Goal: Task Accomplishment & Management: Complete application form

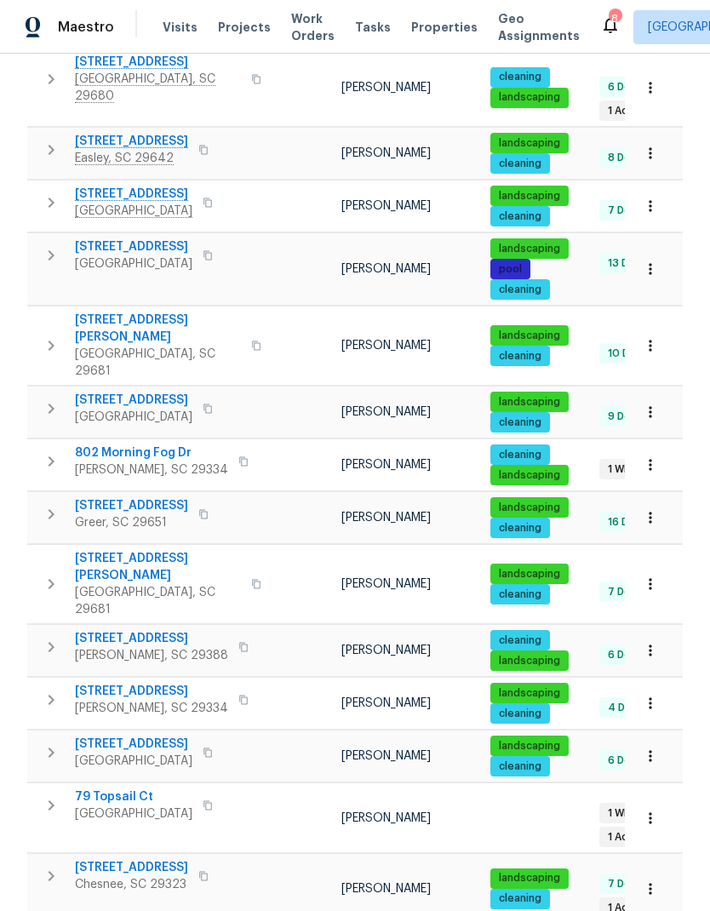
scroll to position [814, 0]
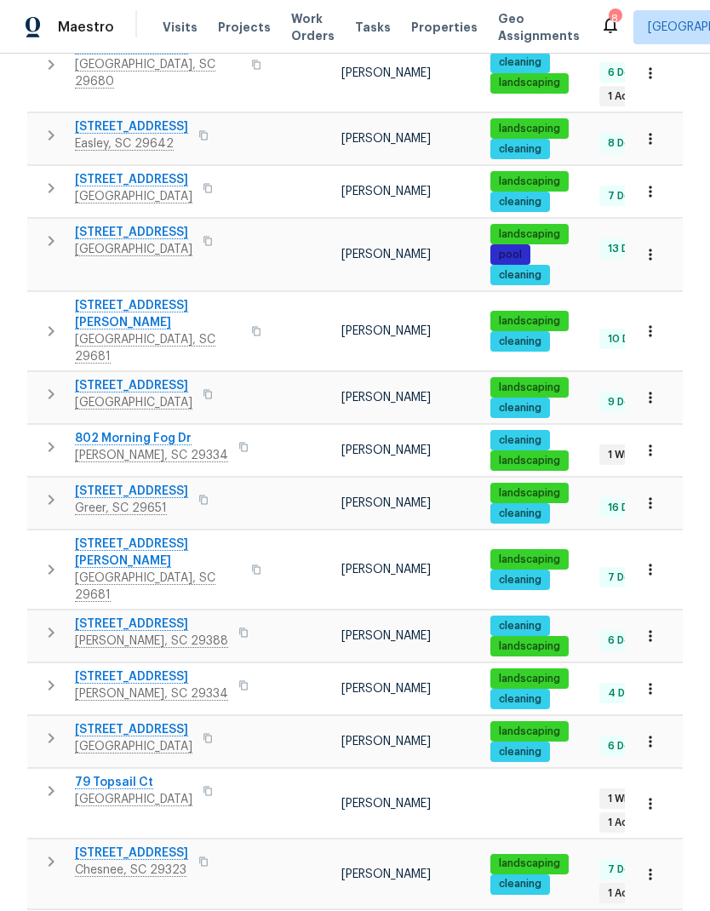
click at [118, 774] on span "79 Topsail Ct" at bounding box center [133, 782] width 117 height 17
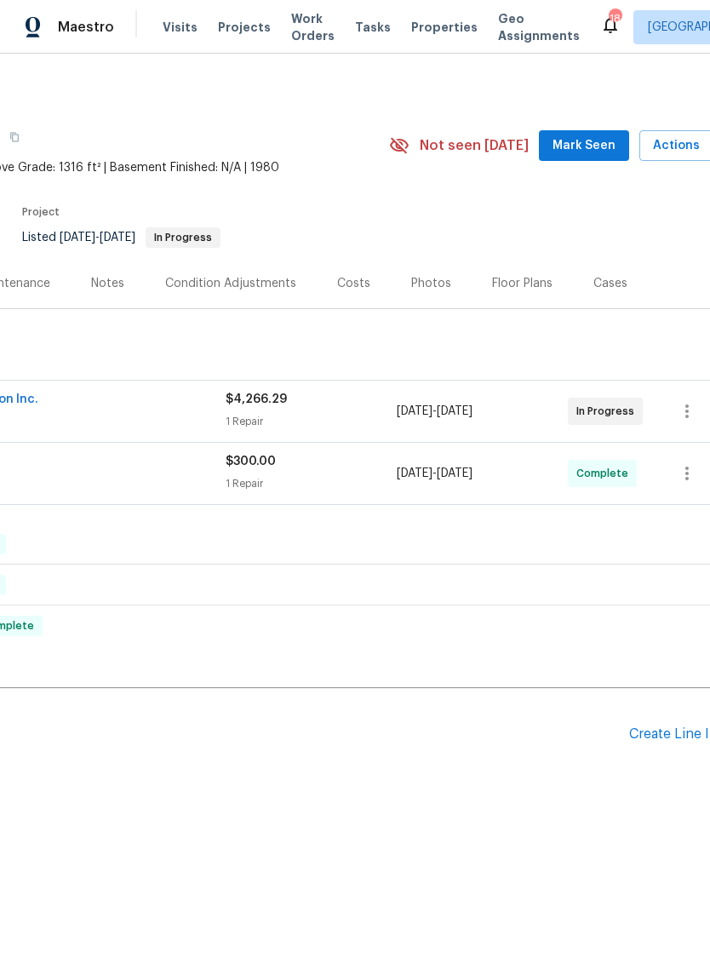
scroll to position [0, 239]
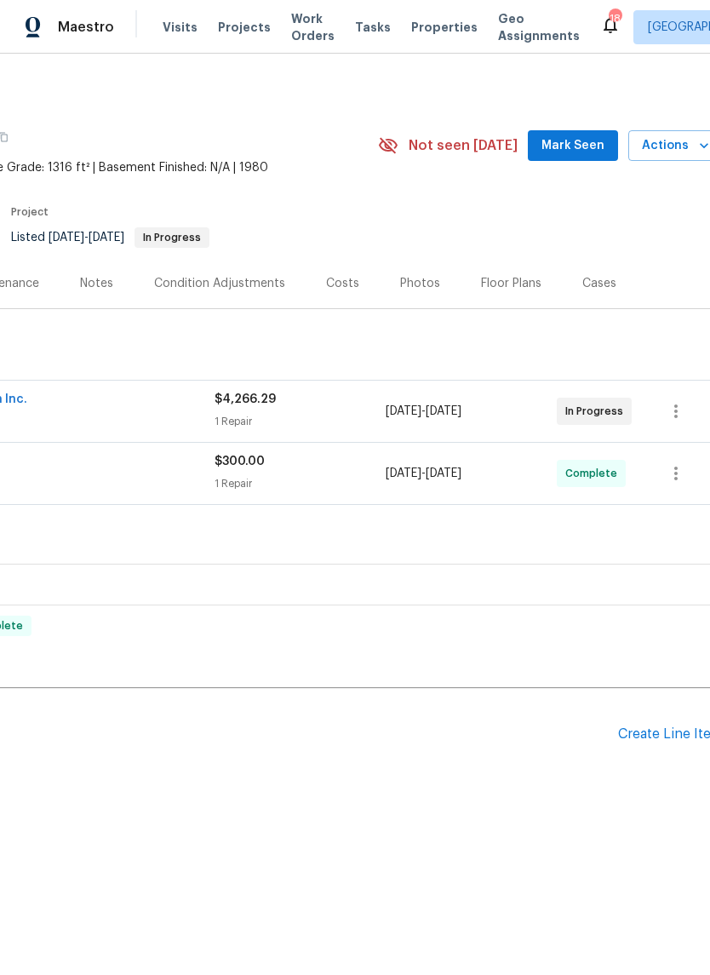
click at [664, 737] on div "Create Line Item" at bounding box center [670, 734] width 105 height 16
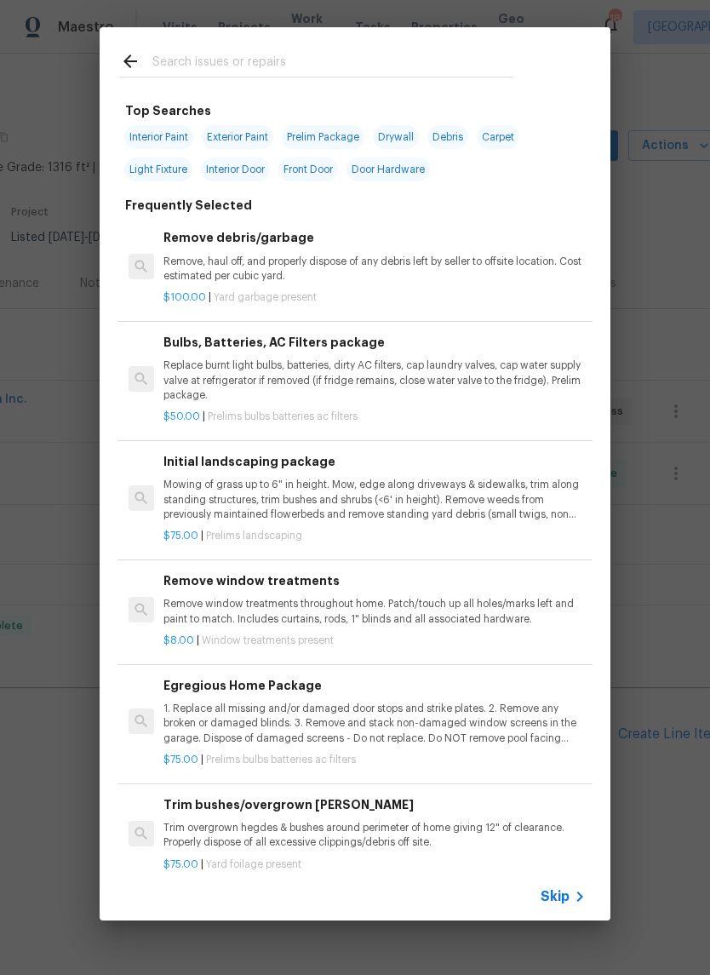
click at [667, 338] on div "Top Searches Interior Paint Exterior Paint Prelim Package Drywall Debris Carpet…" at bounding box center [355, 474] width 710 height 948
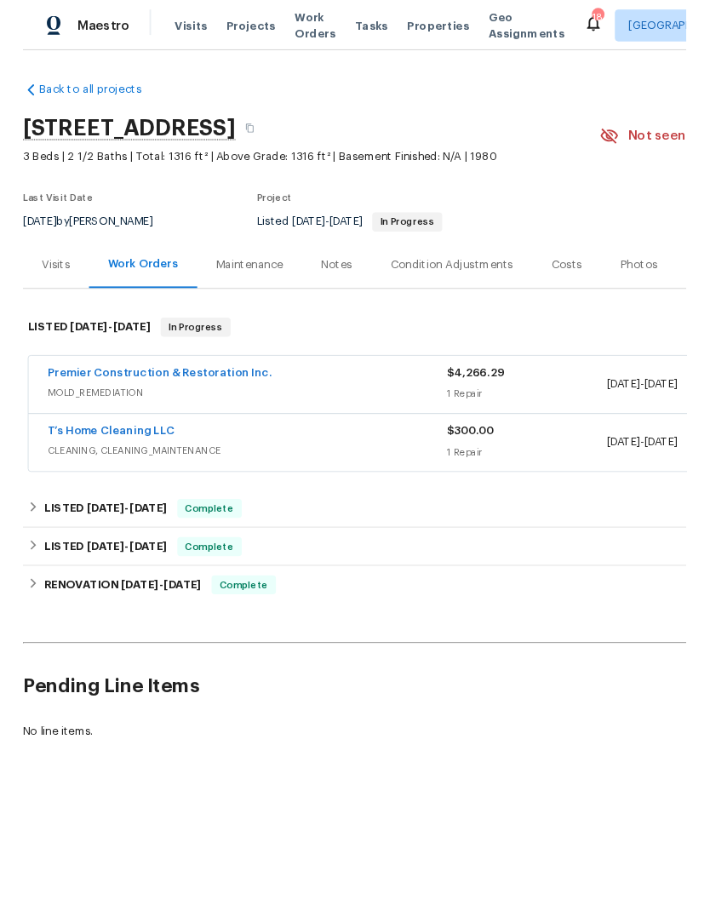
scroll to position [0, 0]
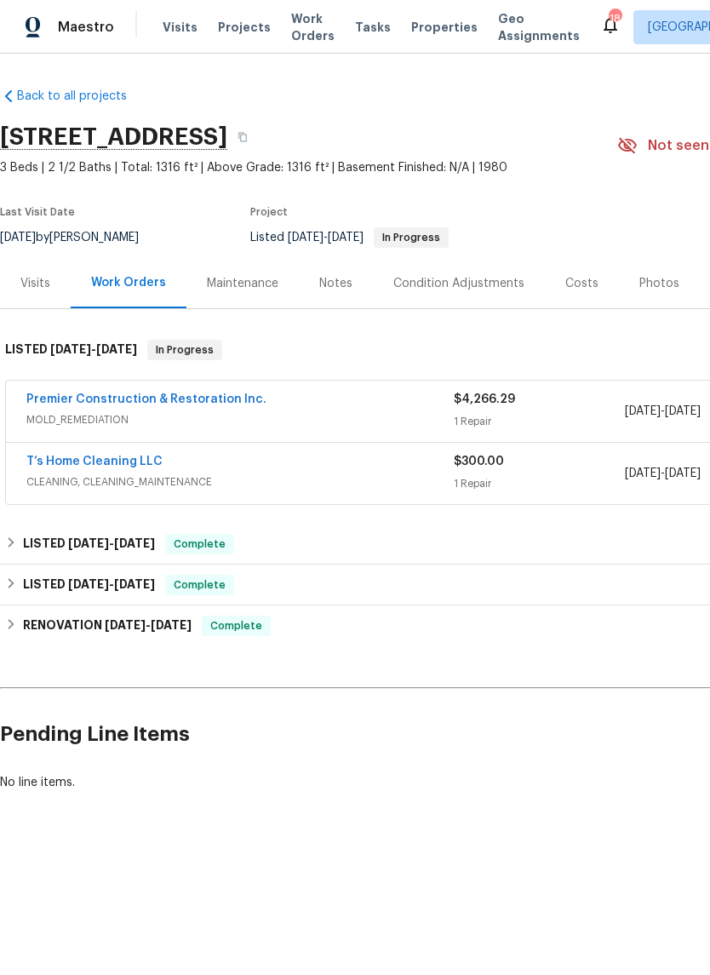
click at [101, 397] on link "Premier Construction & Restoration Inc." at bounding box center [146, 399] width 240 height 12
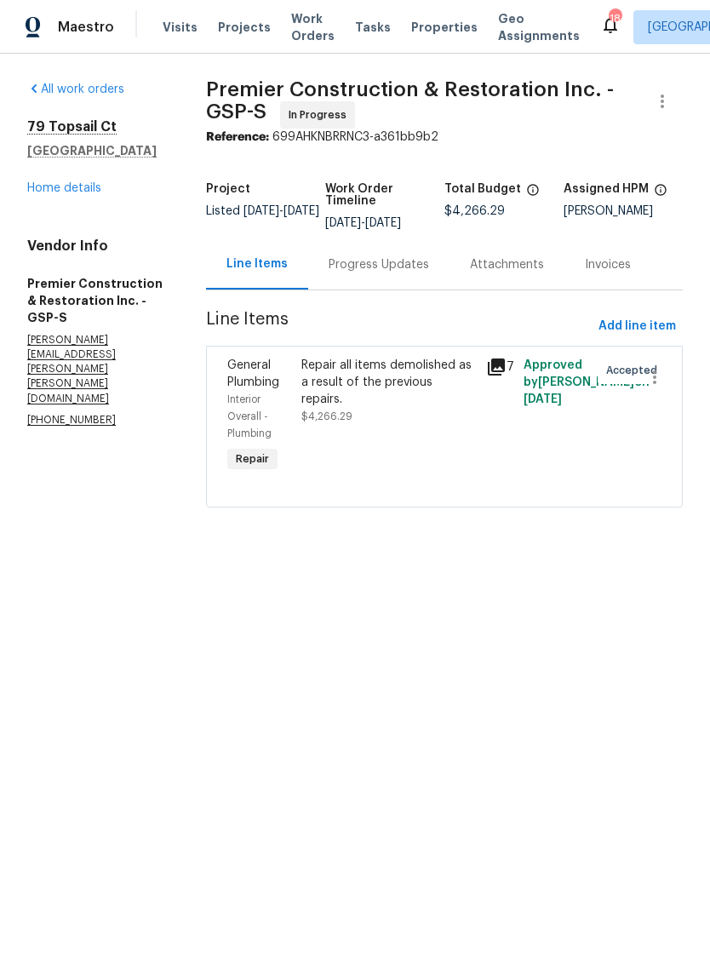
click at [383, 379] on div "Repair all items demolished as a result of the previous repairs." at bounding box center [388, 382] width 175 height 51
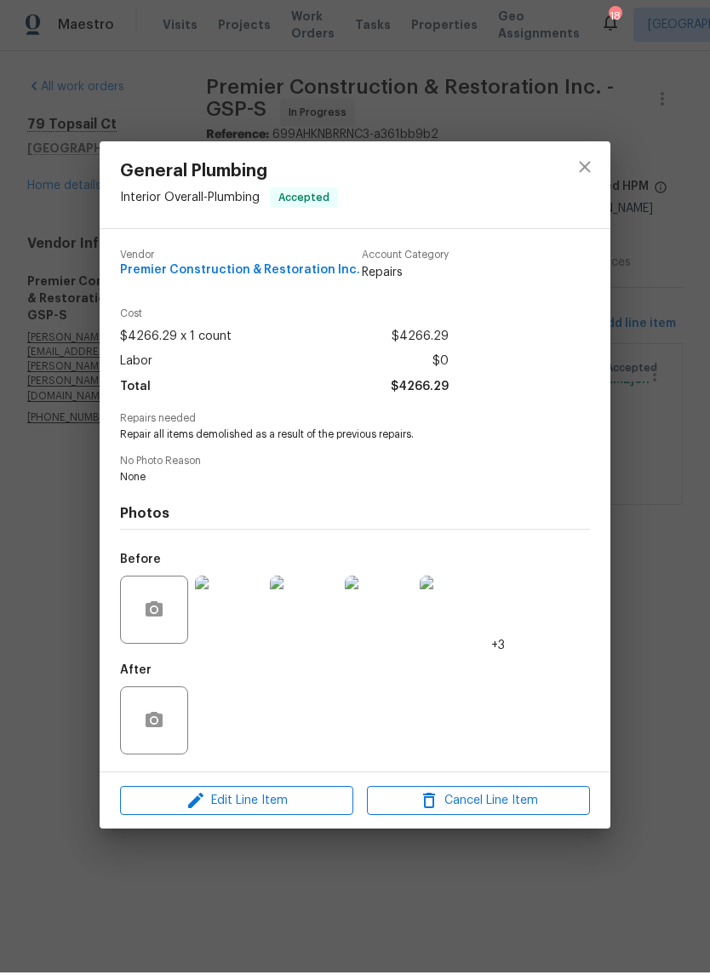
click at [127, 430] on span "Repair all items demolished as a result of the previous repairs." at bounding box center [331, 437] width 423 height 14
click at [589, 169] on icon "close" at bounding box center [584, 168] width 11 height 11
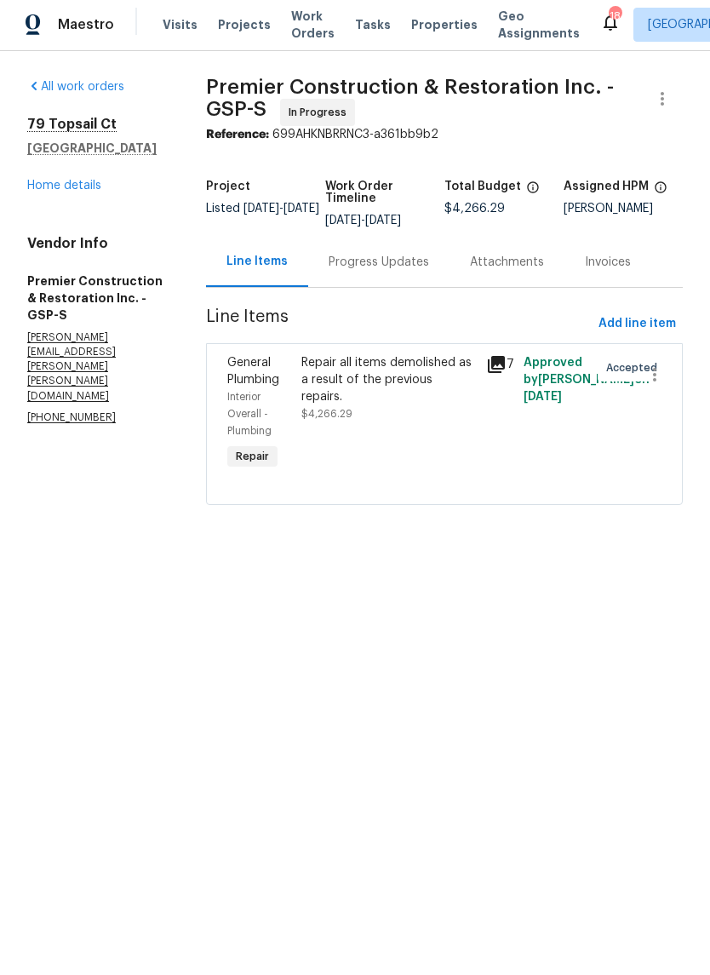
click at [378, 370] on div "Repair all items demolished as a result of the previous repairs." at bounding box center [388, 382] width 175 height 51
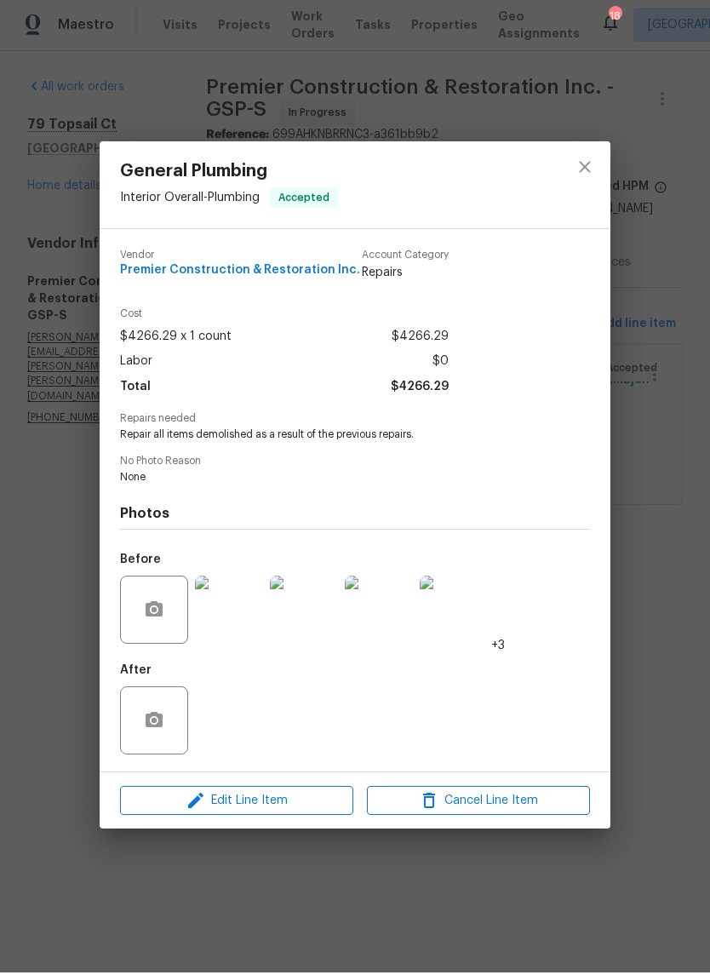
click at [239, 620] on img at bounding box center [229, 612] width 68 height 68
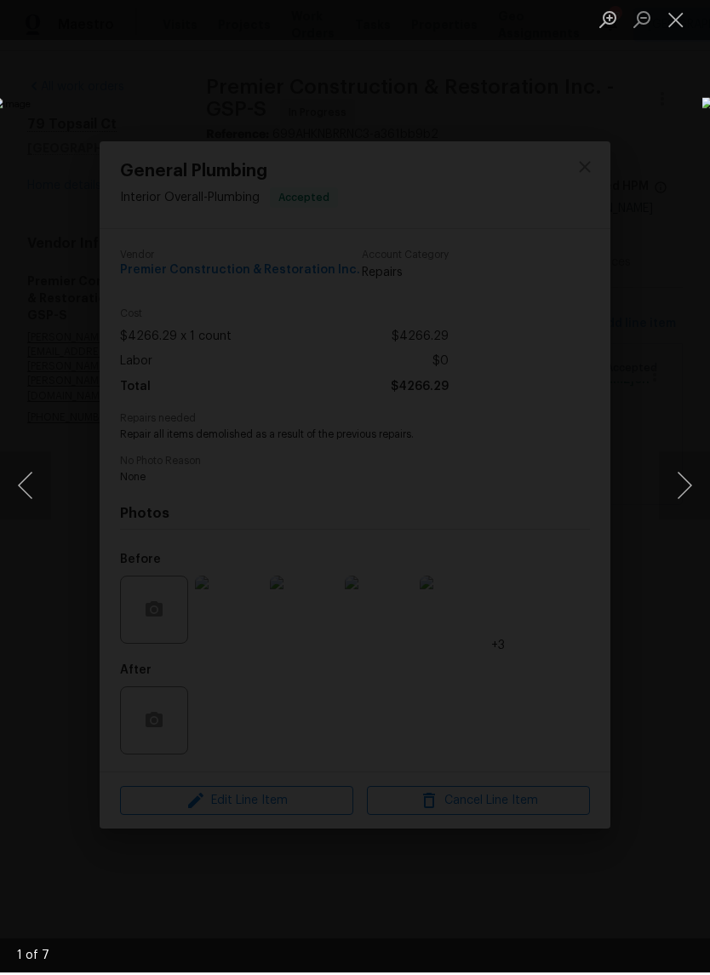
click at [557, 430] on img "Lightbox" at bounding box center [274, 487] width 564 height 775
click at [685, 475] on button "Next image" at bounding box center [684, 488] width 51 height 68
click at [677, 491] on button "Next image" at bounding box center [684, 488] width 51 height 68
click at [690, 484] on button "Next image" at bounding box center [684, 488] width 51 height 68
click at [681, 485] on button "Next image" at bounding box center [684, 488] width 51 height 68
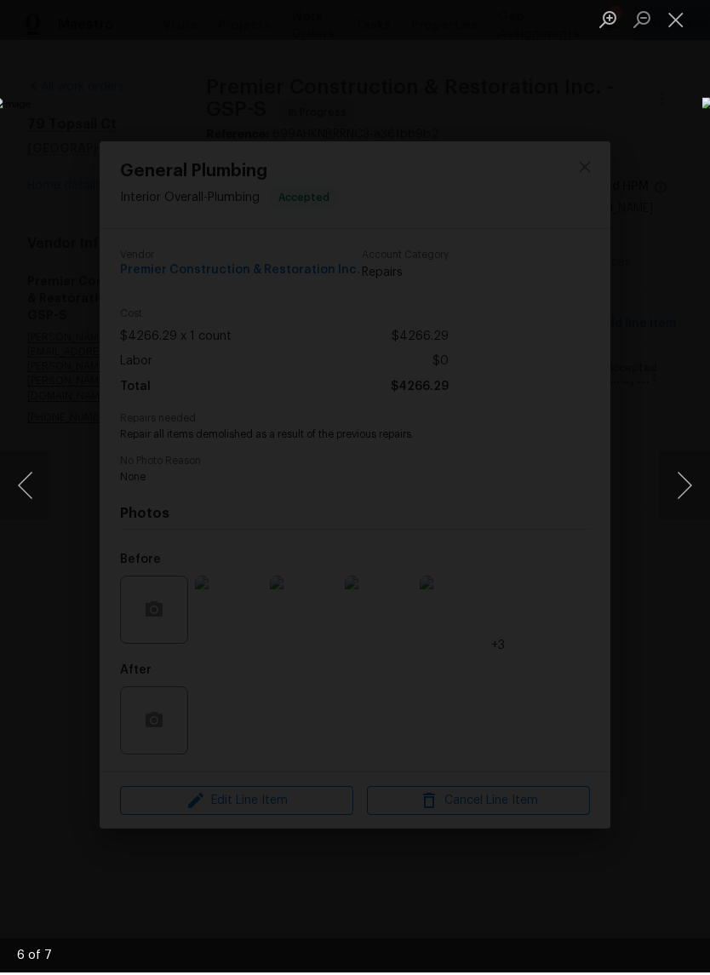
click at [678, 474] on button "Next image" at bounding box center [684, 488] width 51 height 68
click at [694, 464] on button "Next image" at bounding box center [684, 488] width 51 height 68
click at [42, 472] on button "Previous image" at bounding box center [25, 488] width 51 height 68
click at [674, 34] on button "Close lightbox" at bounding box center [676, 22] width 34 height 30
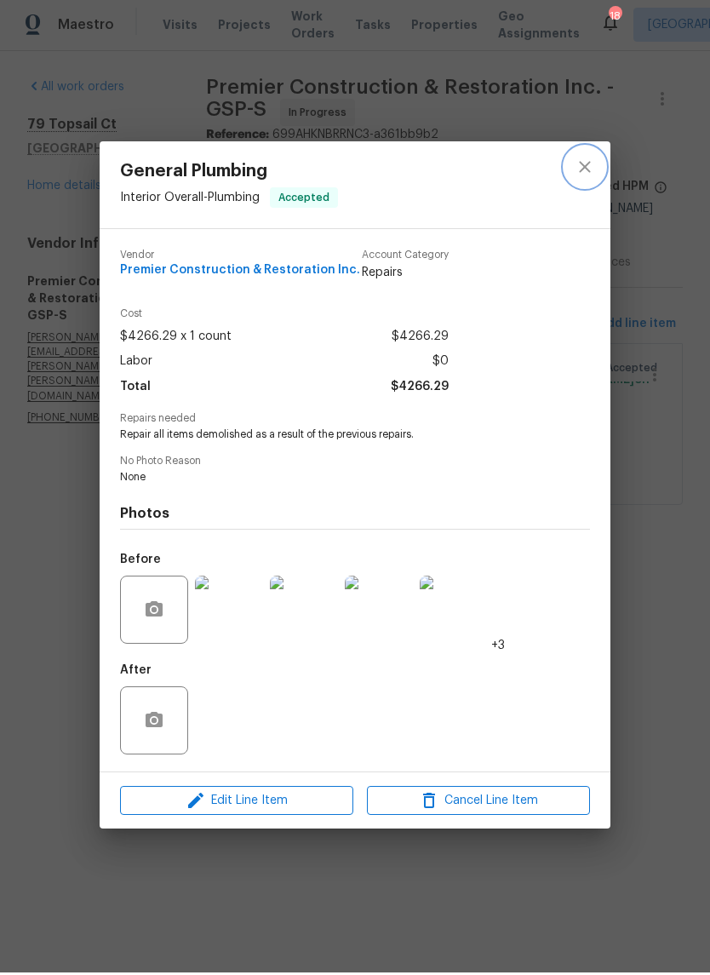
click at [593, 160] on icon "close" at bounding box center [585, 169] width 20 height 20
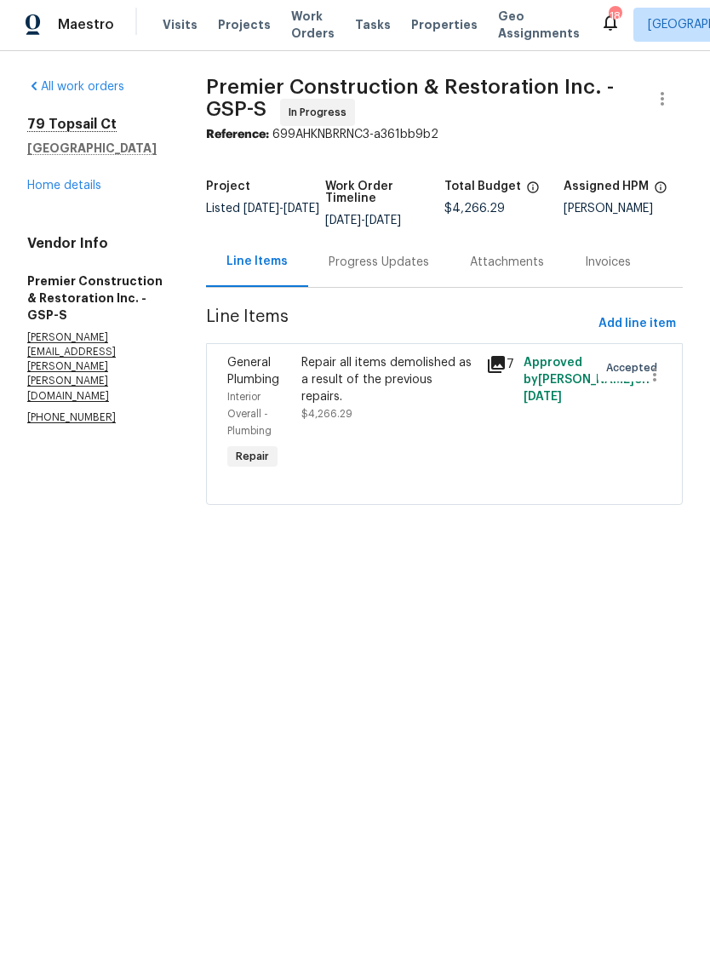
click at [332, 372] on div "Repair all items demolished as a result of the previous repairs." at bounding box center [388, 382] width 175 height 51
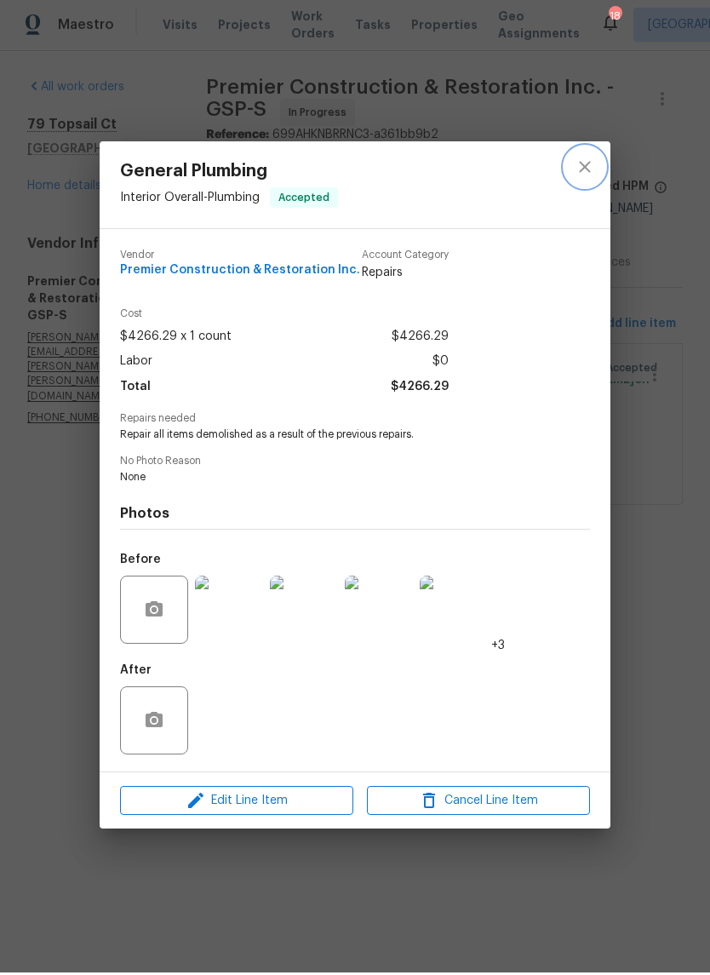
click at [590, 165] on icon "close" at bounding box center [585, 169] width 20 height 20
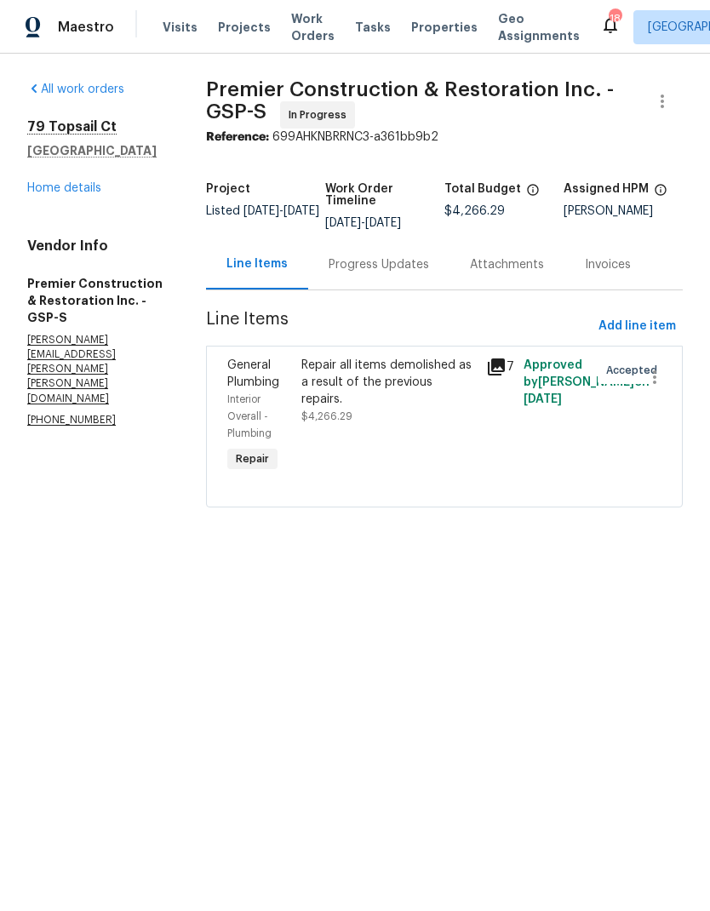
click at [51, 183] on link "Home details" at bounding box center [64, 188] width 74 height 12
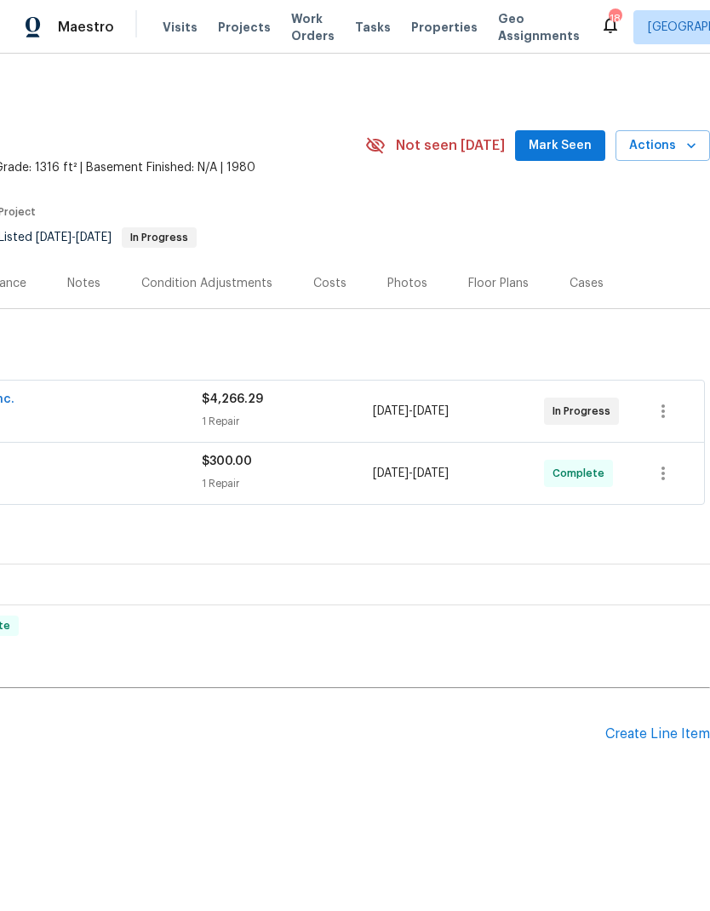
click at [656, 729] on div "Create Line Item" at bounding box center [657, 734] width 105 height 16
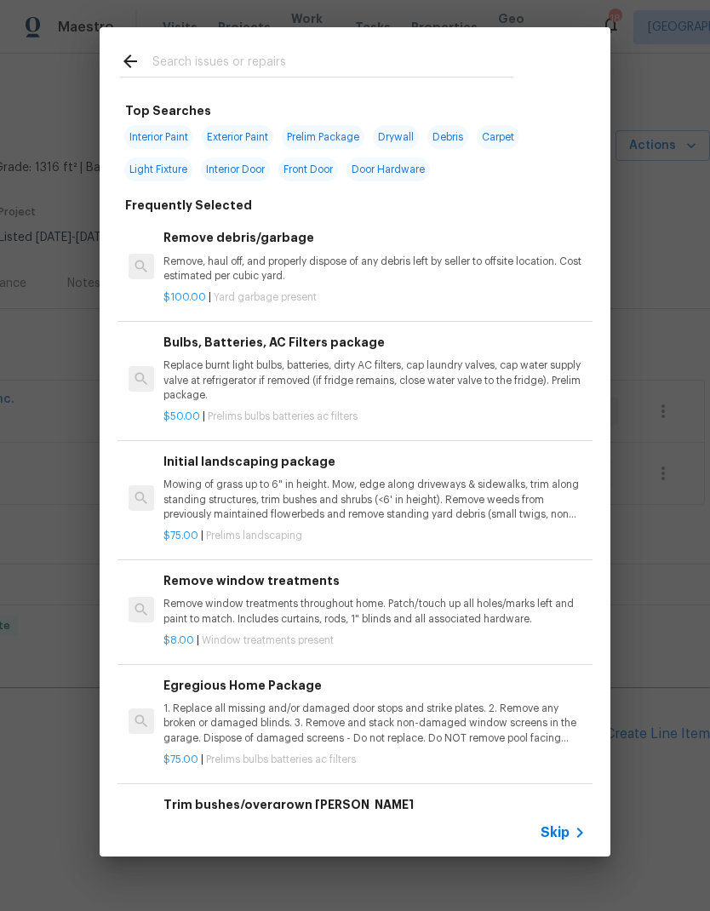
click at [197, 53] on input "text" at bounding box center [332, 64] width 361 height 26
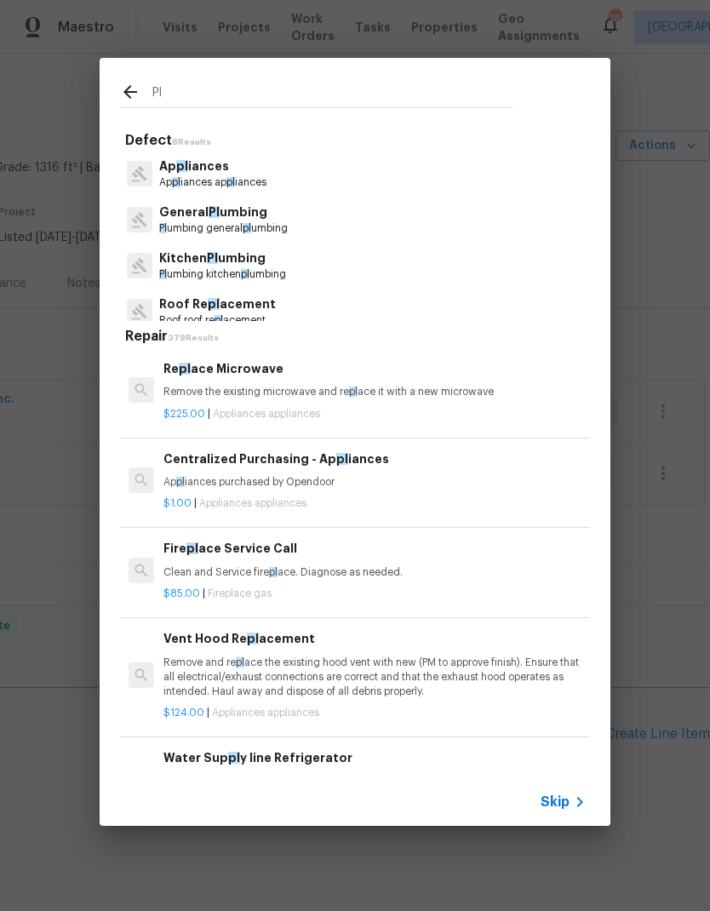
type input "P"
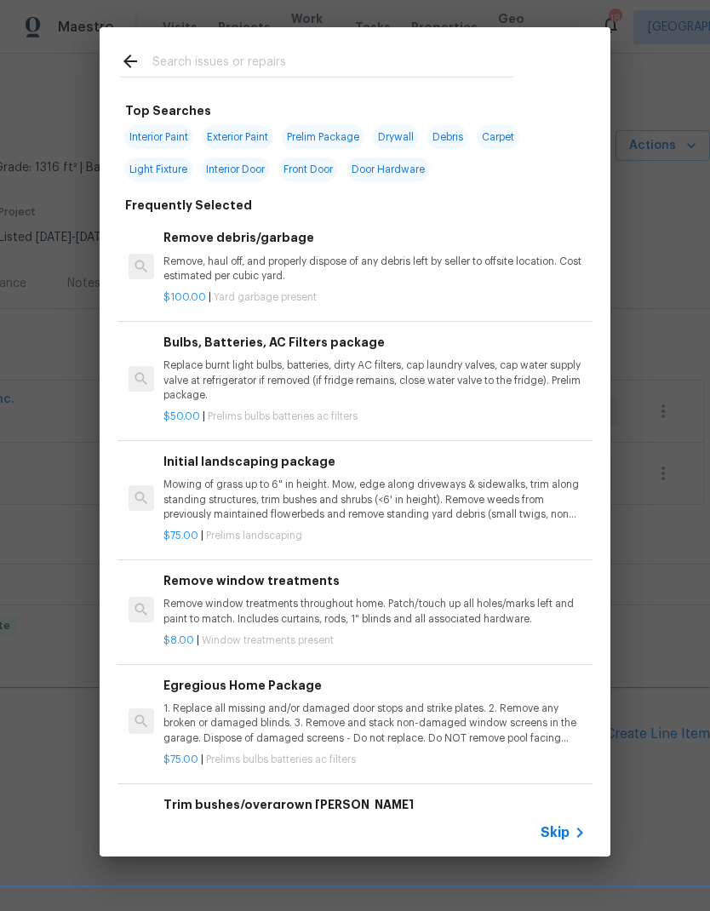
click at [138, 50] on div at bounding box center [317, 60] width 434 height 67
click at [136, 62] on icon at bounding box center [130, 61] width 14 height 14
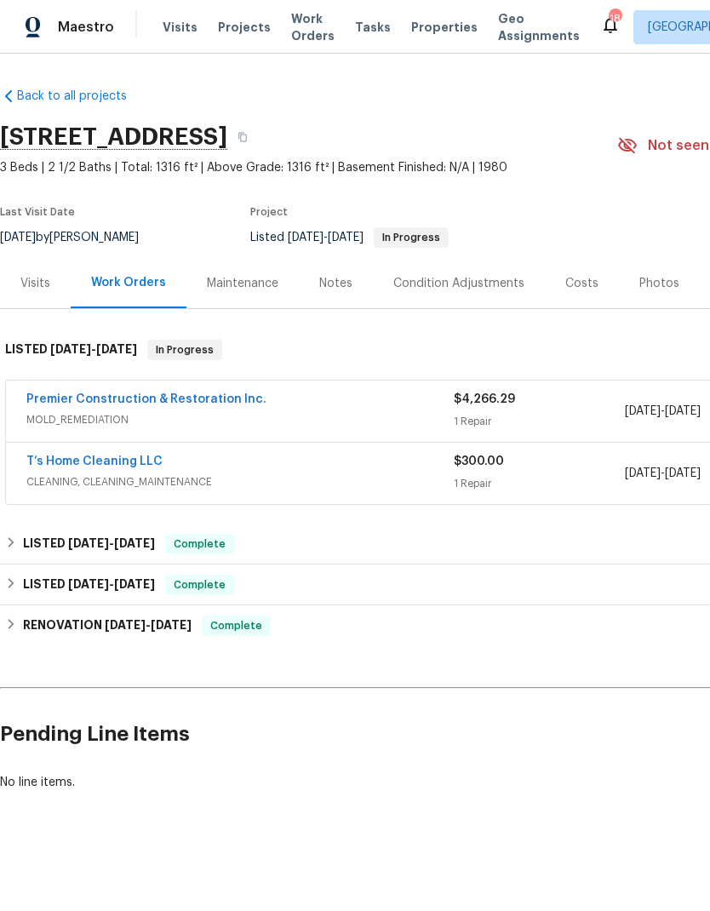
scroll to position [0, 0]
click at [76, 397] on link "Premier Construction & Restoration Inc." at bounding box center [146, 399] width 240 height 12
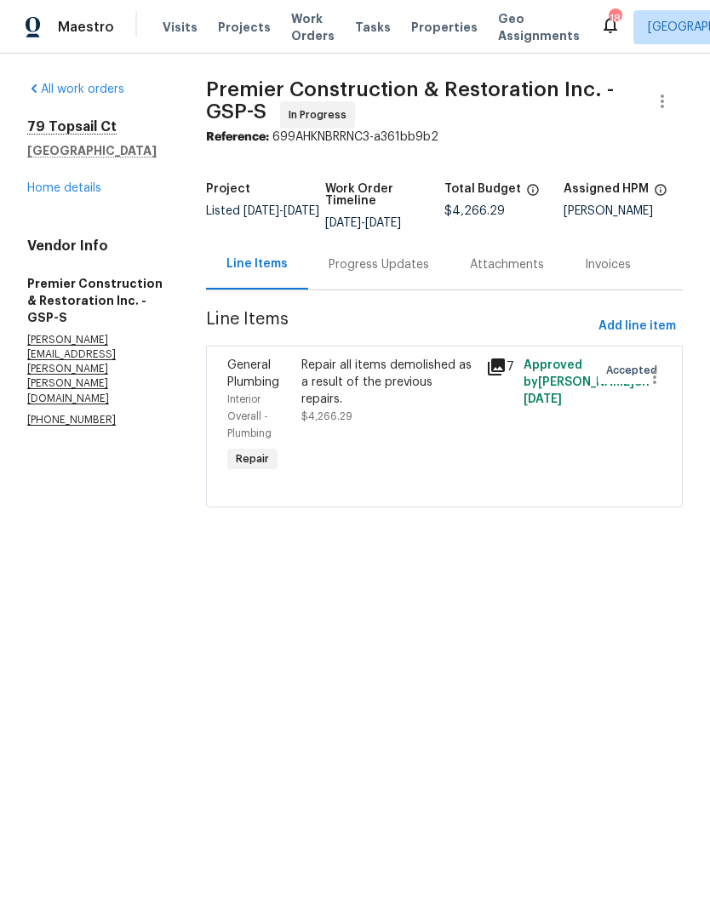
click at [66, 182] on link "Home details" at bounding box center [64, 188] width 74 height 12
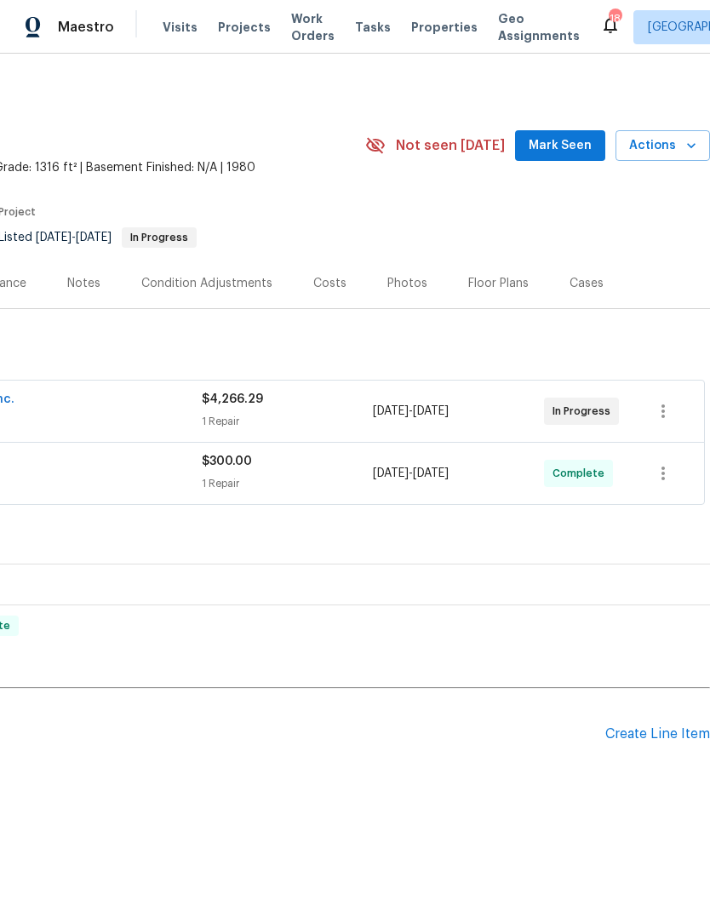
scroll to position [0, 252]
click at [657, 727] on div "Create Line Item" at bounding box center [657, 734] width 105 height 16
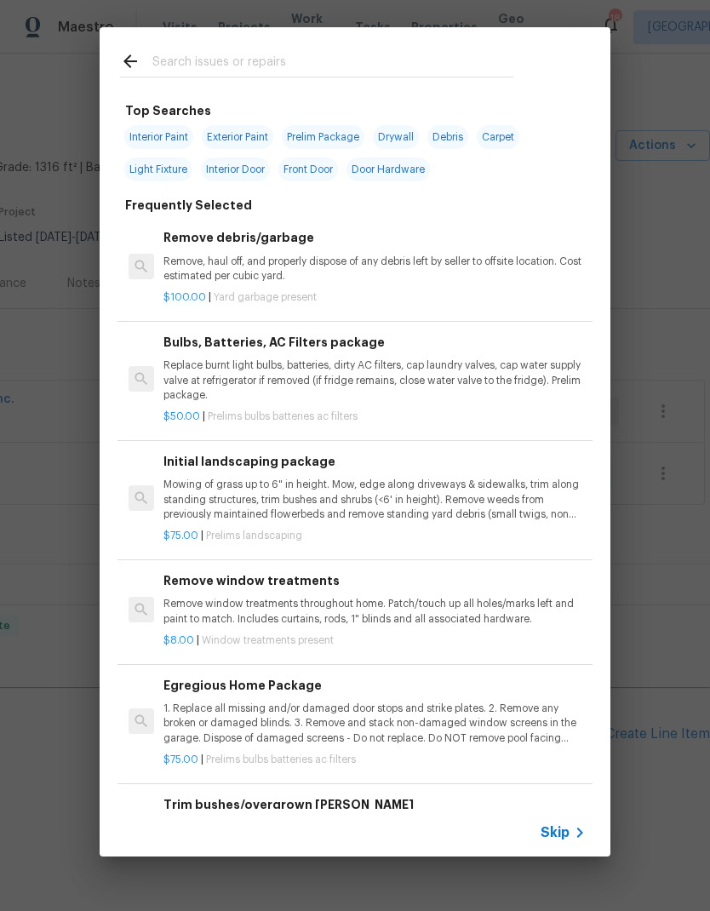
click at [180, 69] on input "text" at bounding box center [332, 64] width 361 height 26
type input "Plumbin"
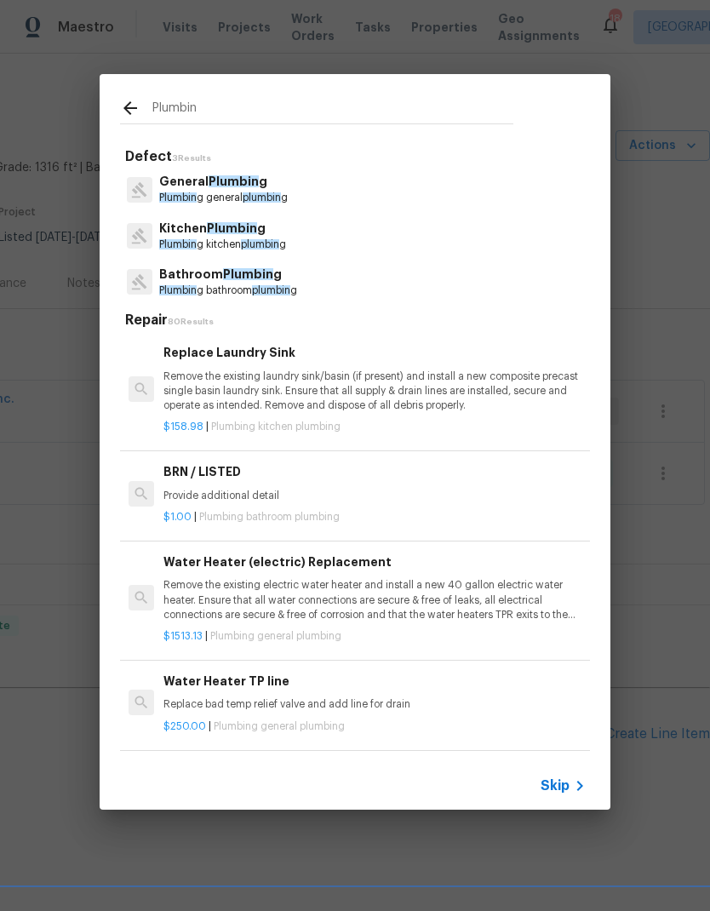
click at [200, 195] on p "Plumbin g general plumbin g" at bounding box center [223, 198] width 129 height 14
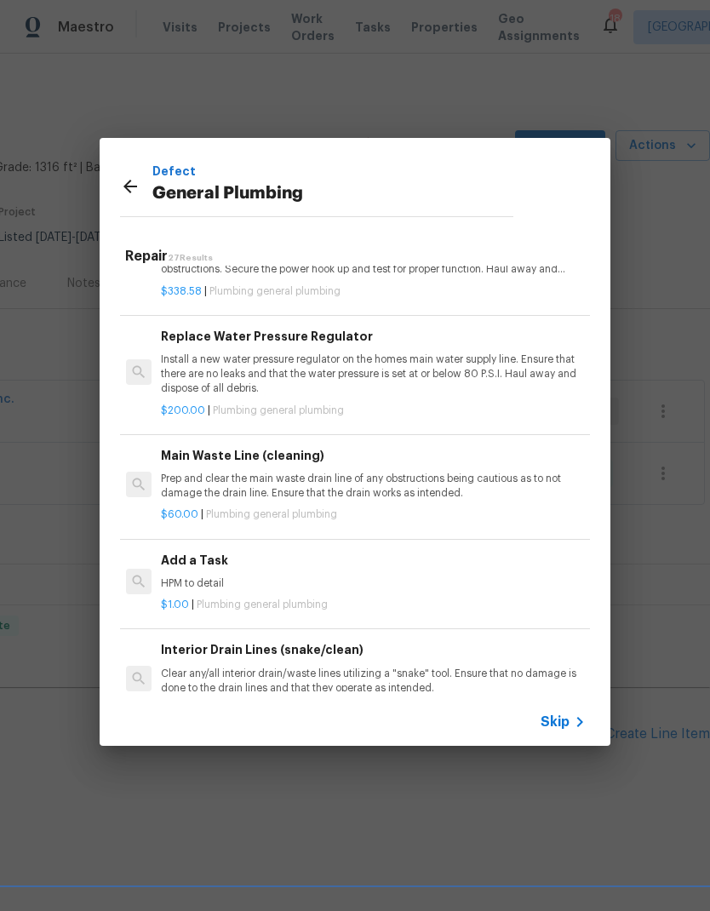
scroll to position [1653, 3]
click at [208, 556] on div "Add a Task HPM to detail" at bounding box center [372, 571] width 422 height 41
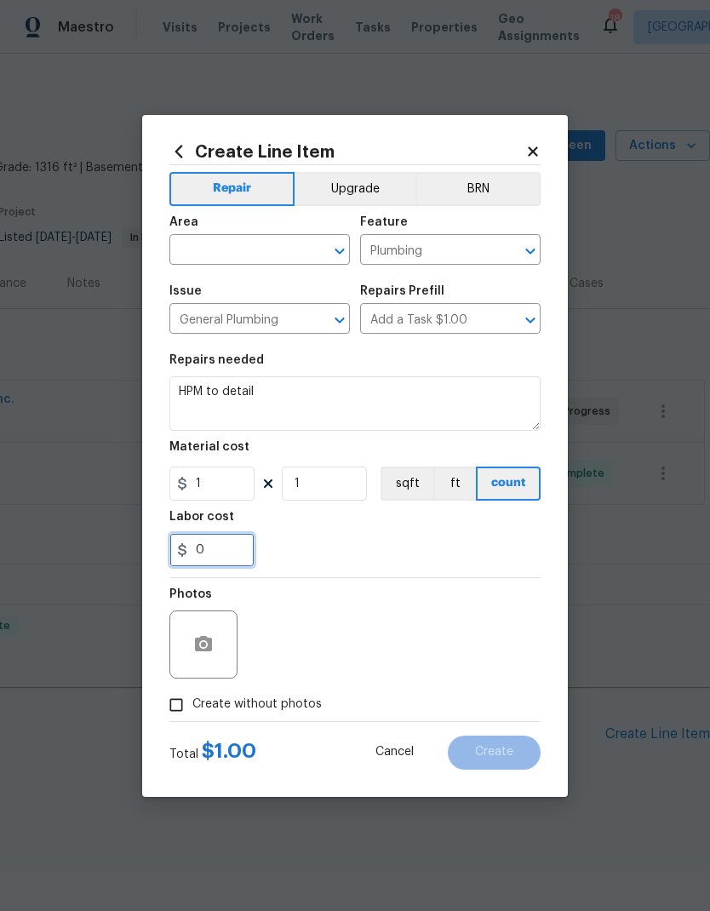
click at [195, 551] on input "0" at bounding box center [211, 550] width 85 height 34
click at [215, 242] on input "text" at bounding box center [235, 251] width 133 height 26
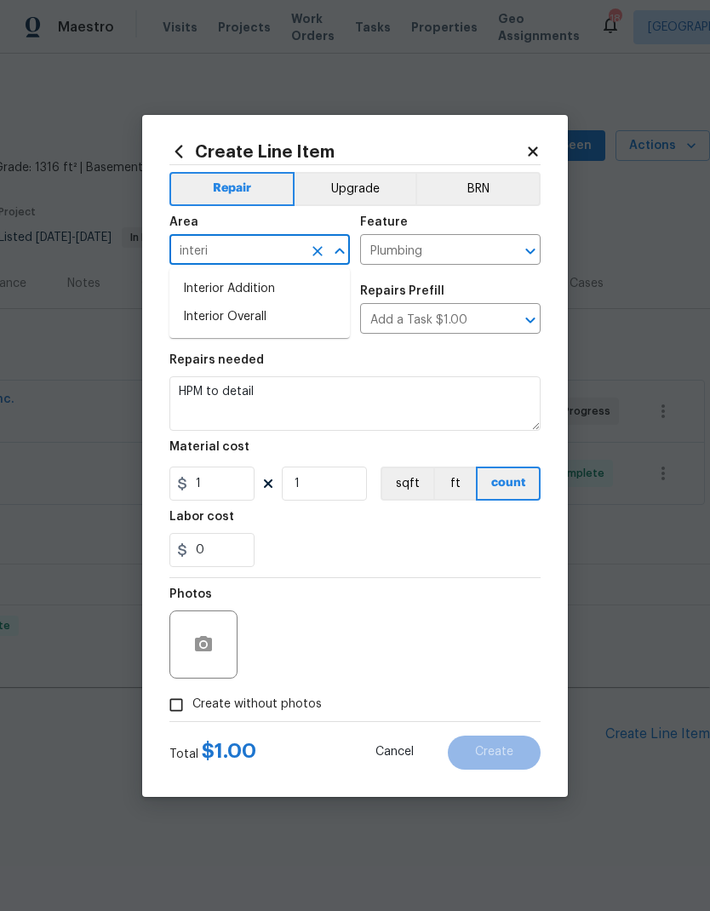
click at [226, 320] on li "Interior Overall" at bounding box center [259, 317] width 180 height 28
type input "Interior Overall"
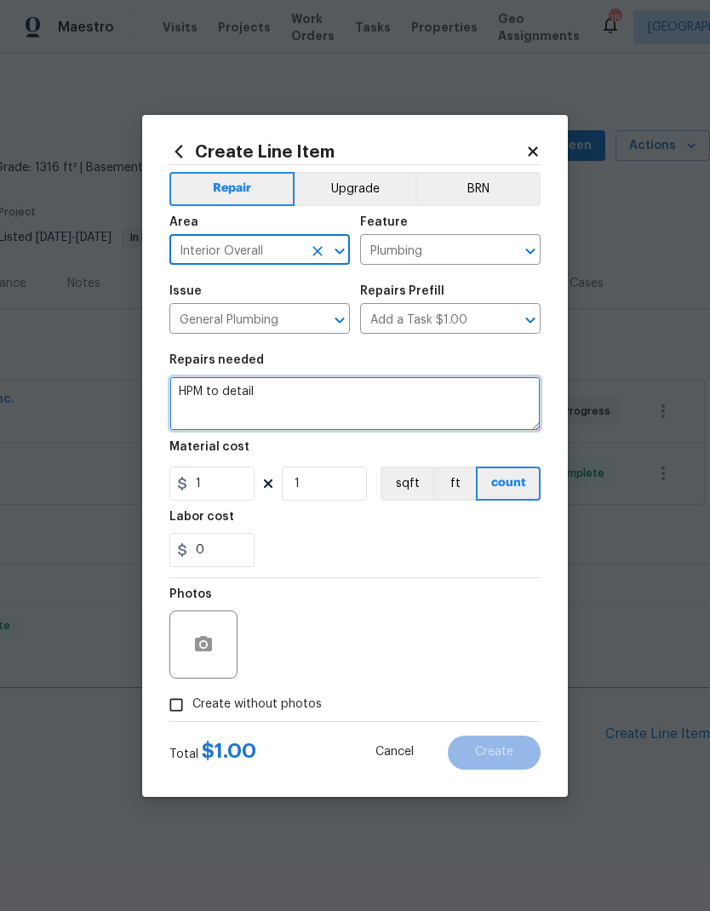
click at [221, 408] on textarea "HPM to detail" at bounding box center [354, 403] width 371 height 54
click at [221, 396] on textarea "HPM to detail" at bounding box center [354, 403] width 371 height 54
click at [221, 395] on textarea "HPM to detail" at bounding box center [354, 403] width 371 height 54
paste textarea "79 Topsail buildback -2 vanities -2 bedrooms of drywall (1 wall in each room) -…"
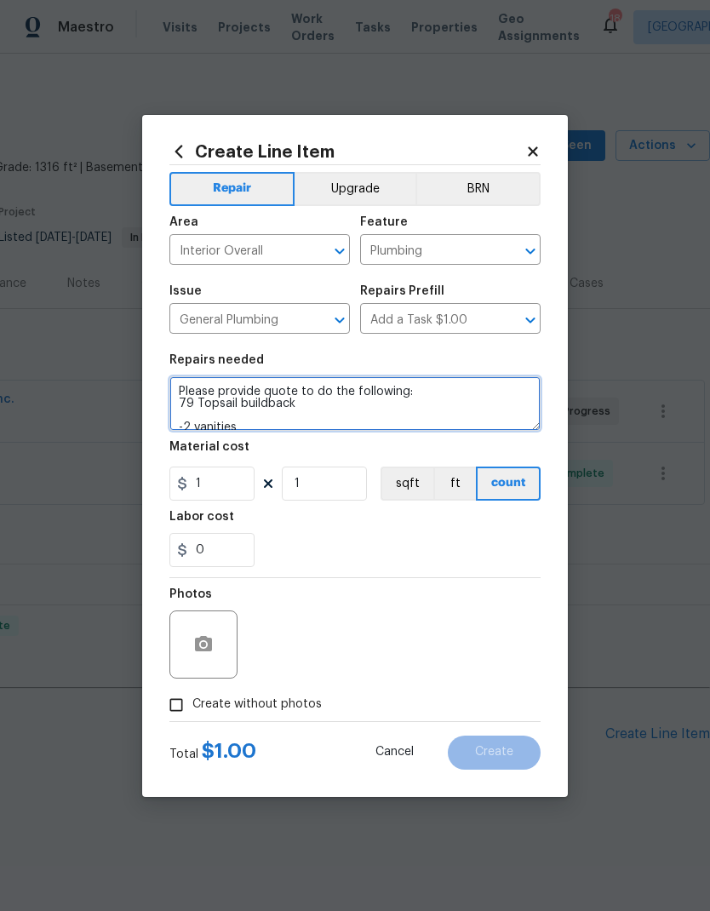
scroll to position [60, 0]
click at [396, 402] on textarea "Please provide quote to do the following: 79 Topsail buildback -2 vanities -2 b…" at bounding box center [354, 403] width 371 height 54
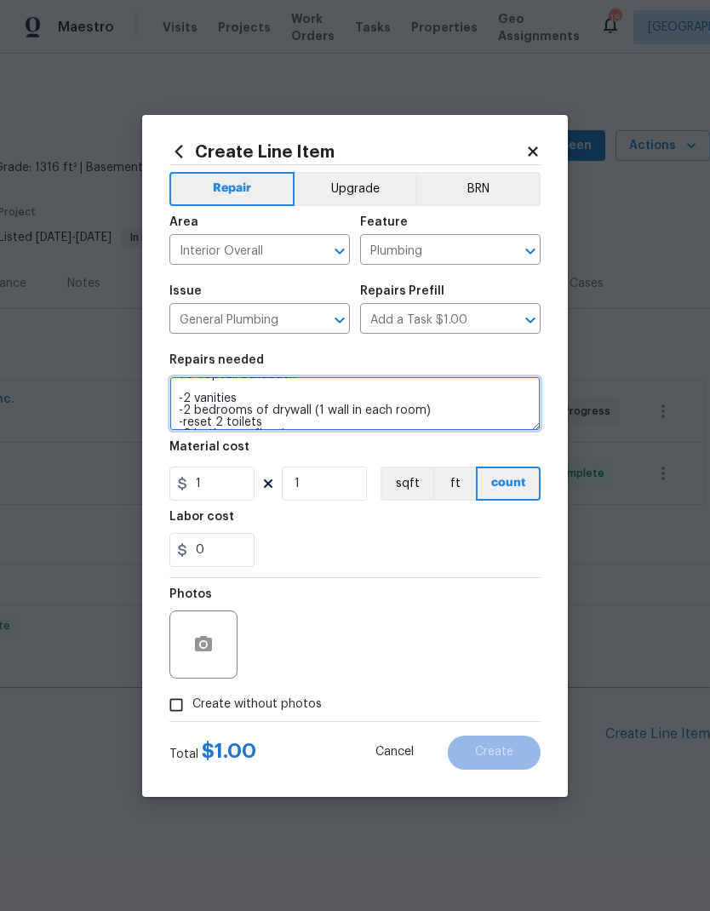
scroll to position [21, 0]
click at [266, 400] on textarea "Please provide quote to do the following: 79 Topsail buildback -2 vanities -2 b…" at bounding box center [354, 403] width 371 height 54
click at [261, 406] on textarea "Please provide quote to do the following: 79 Topsail buildback -2 vanities -2 b…" at bounding box center [354, 403] width 371 height 54
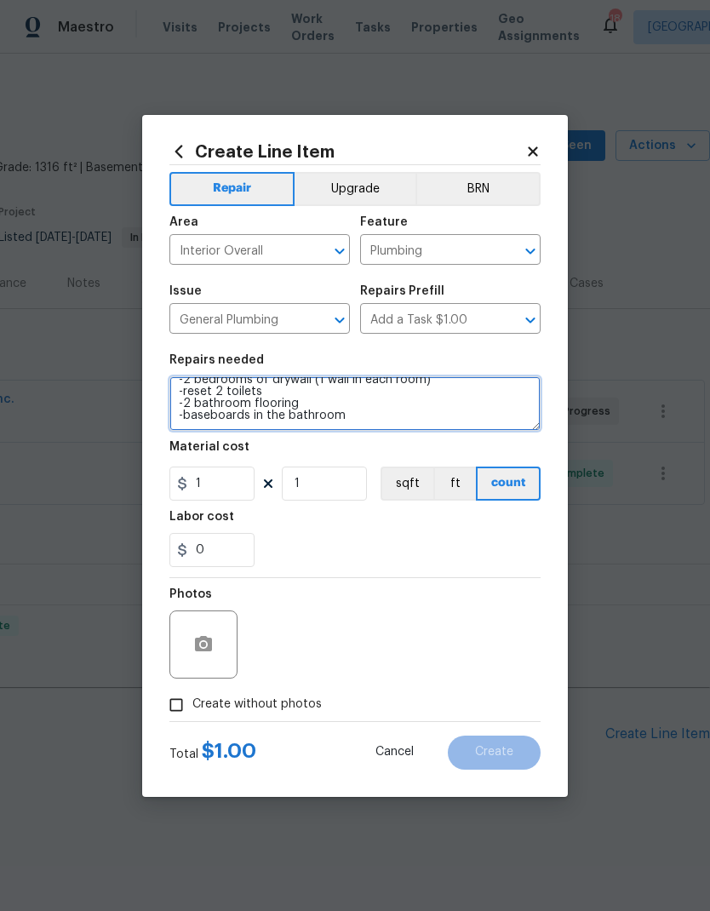
scroll to position [72, 0]
type textarea "Please provide quote to do the following: 79 Topsail buildback -2 vanities -rep…"
click at [469, 518] on div "Labor cost" at bounding box center [354, 522] width 371 height 22
click at [176, 706] on input "Create without photos" at bounding box center [176, 705] width 32 height 32
checkbox input "true"
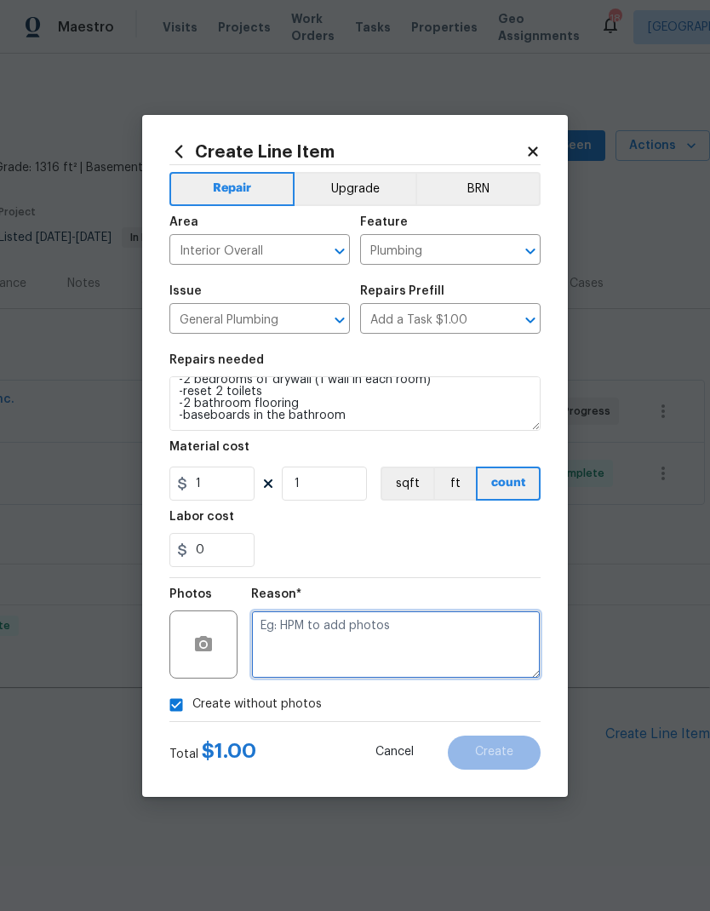
click at [444, 633] on textarea at bounding box center [395, 644] width 289 height 68
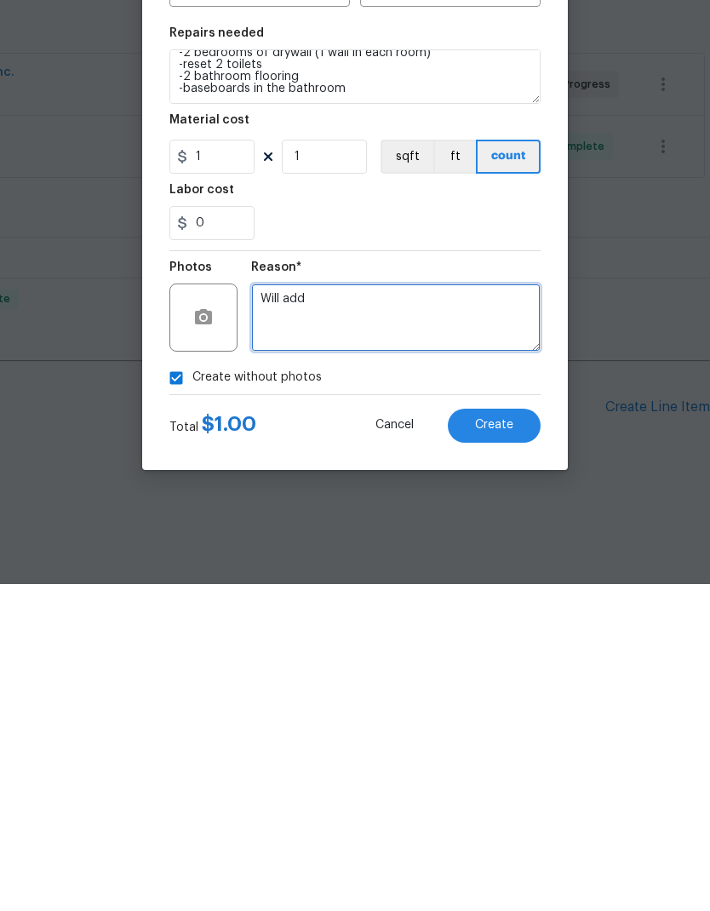
type textarea "Will add"
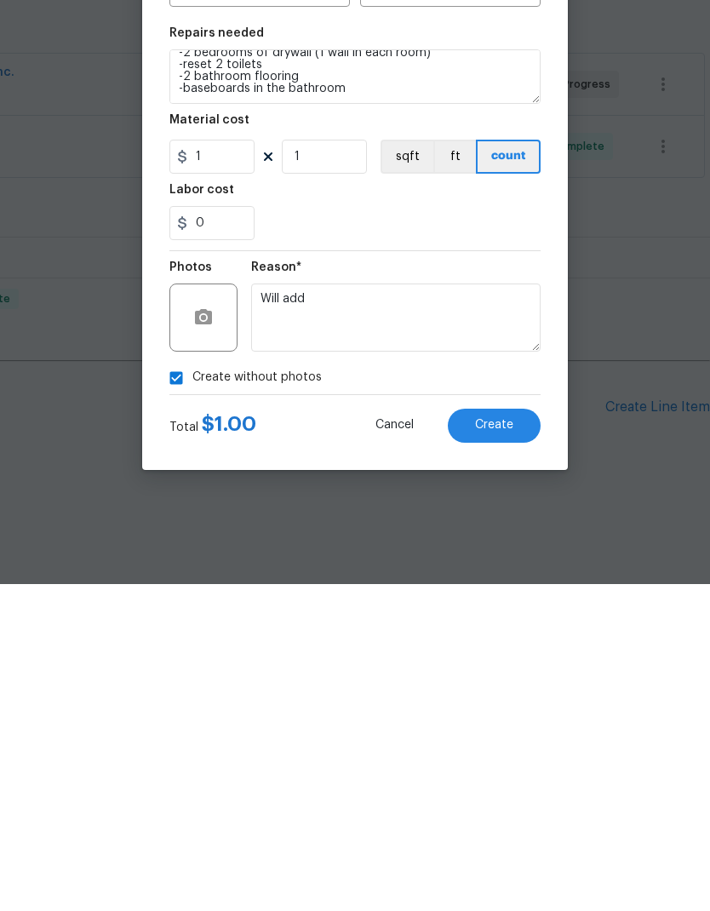
click at [488, 736] on button "Create" at bounding box center [494, 753] width 93 height 34
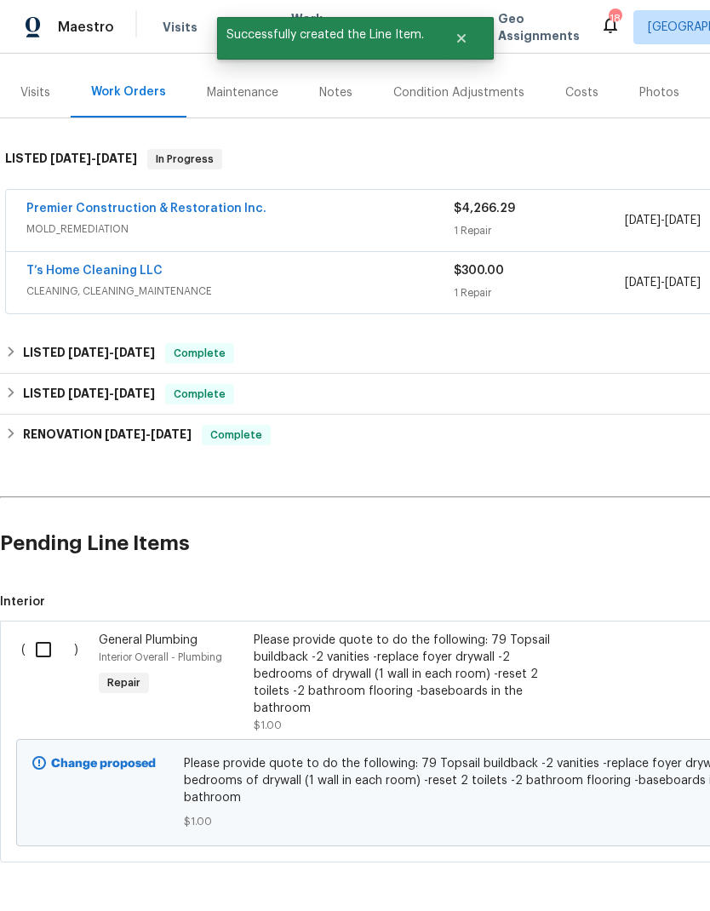
scroll to position [190, 0]
click at [46, 648] on input "checkbox" at bounding box center [50, 651] width 49 height 36
checkbox input "true"
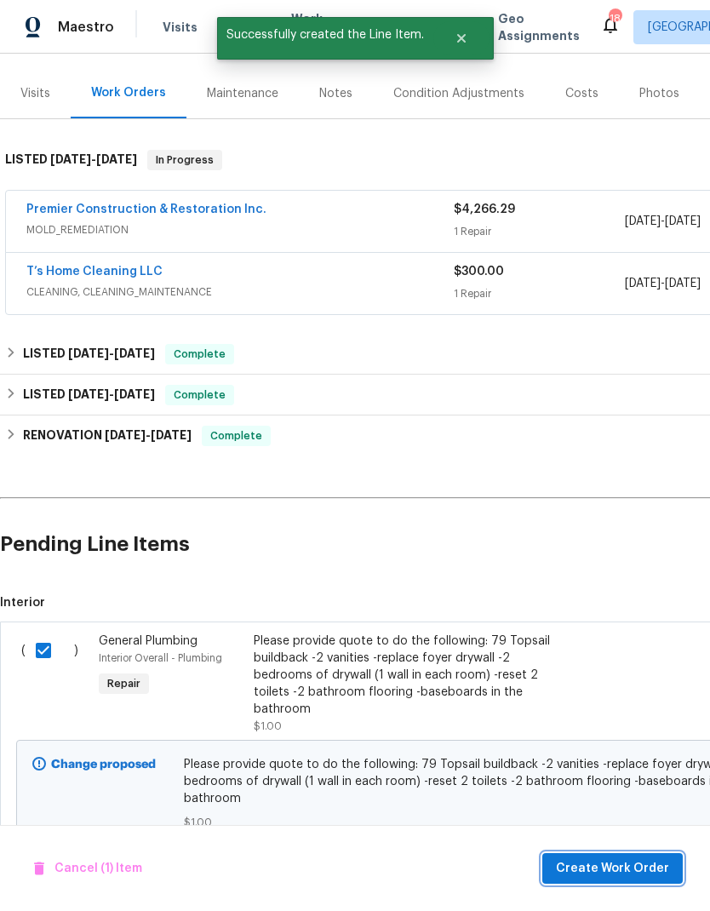
click at [633, 861] on span "Create Work Order" at bounding box center [612, 868] width 113 height 21
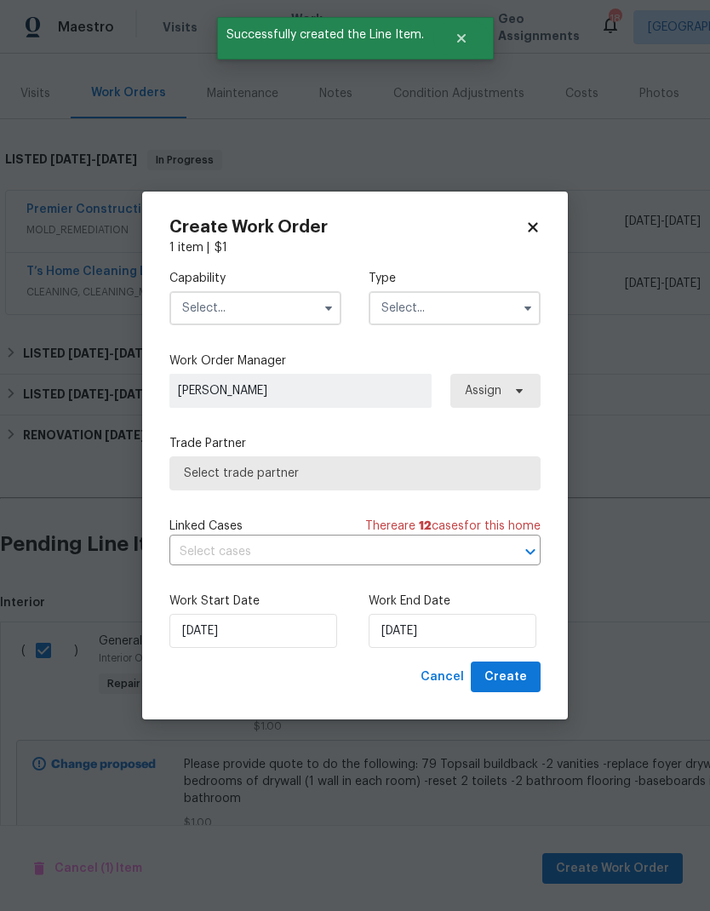
click at [291, 306] on input "text" at bounding box center [255, 308] width 172 height 34
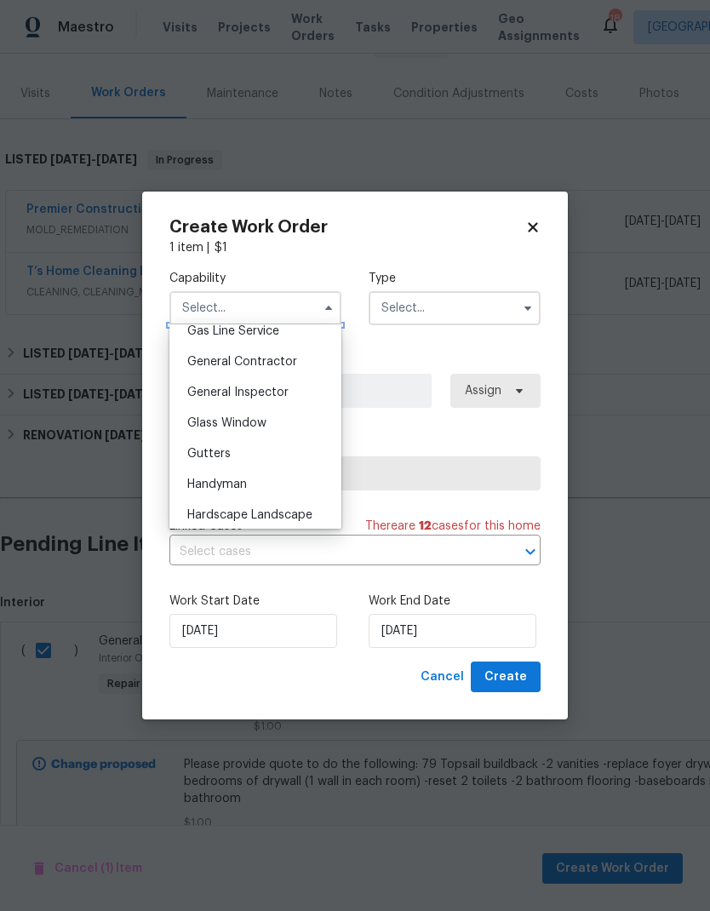
scroll to position [797, 0]
click at [277, 363] on span "General Contractor" at bounding box center [242, 361] width 110 height 12
type input "General Contractor"
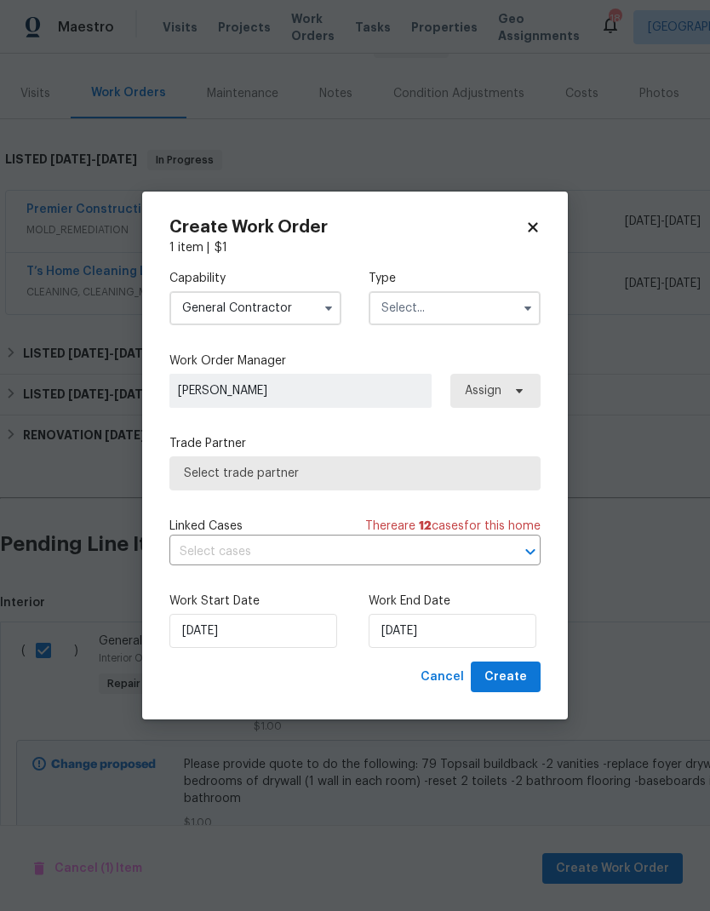
click at [473, 322] on input "text" at bounding box center [455, 308] width 172 height 34
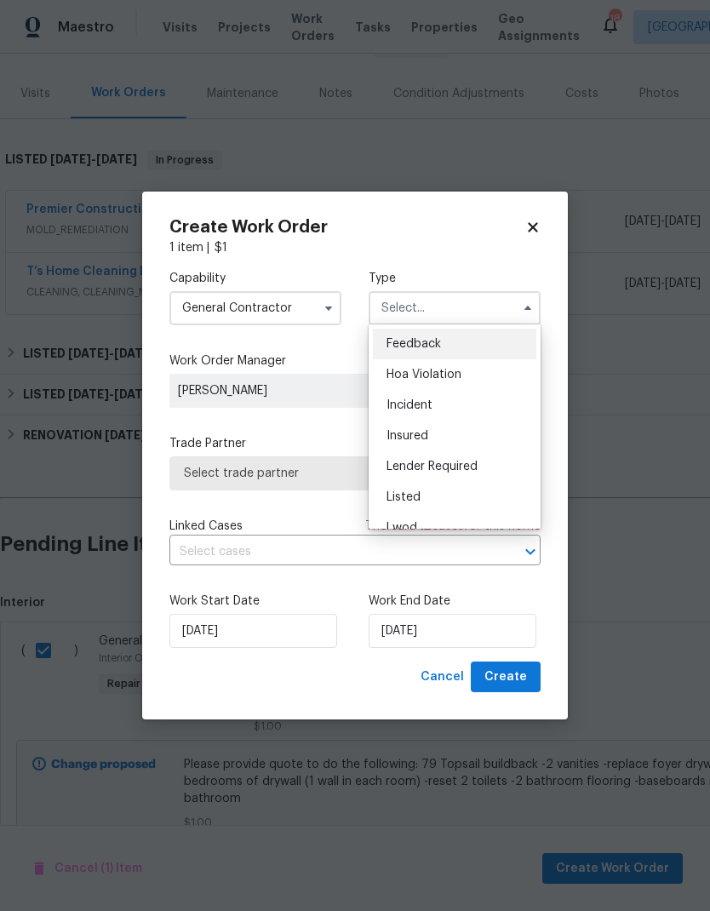
click at [414, 495] on span "Listed" at bounding box center [404, 497] width 34 height 12
type input "Listed"
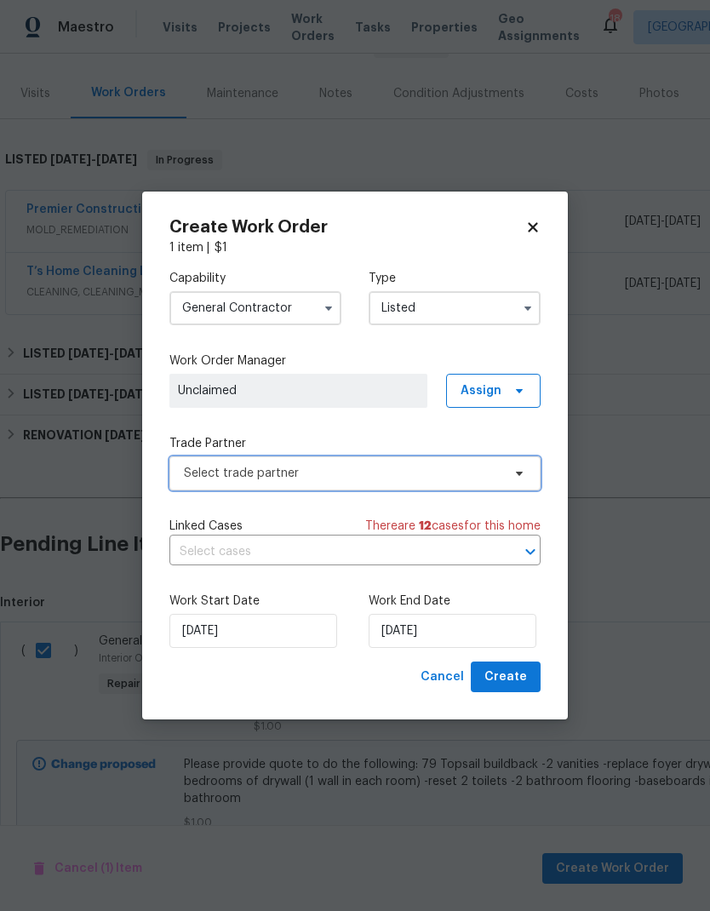
click at [491, 480] on span "Select trade partner" at bounding box center [343, 473] width 318 height 17
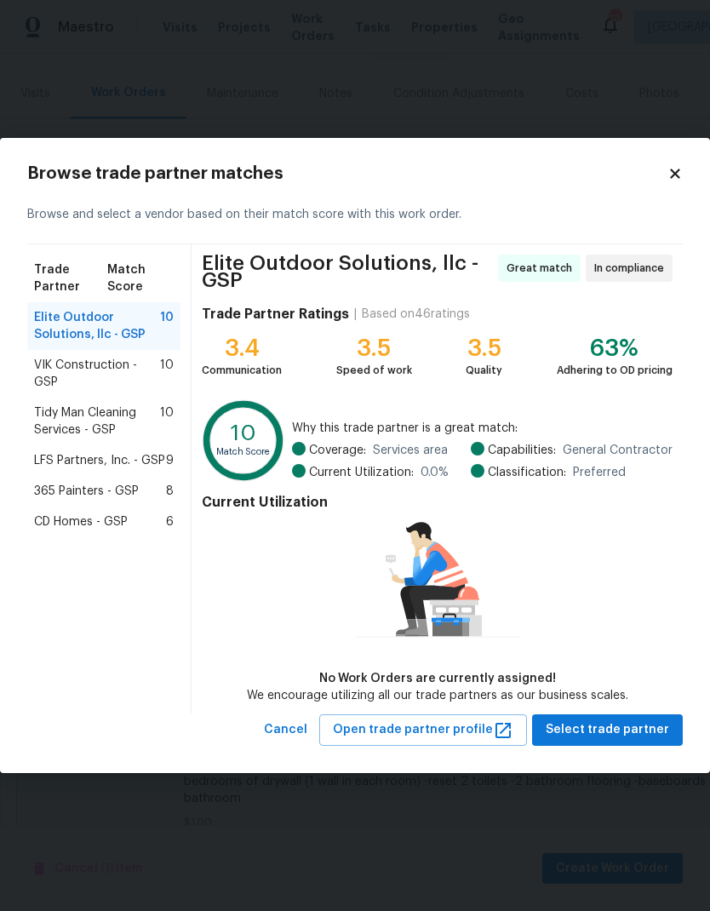
click at [75, 485] on span "365 Painters - GSP" at bounding box center [86, 491] width 105 height 17
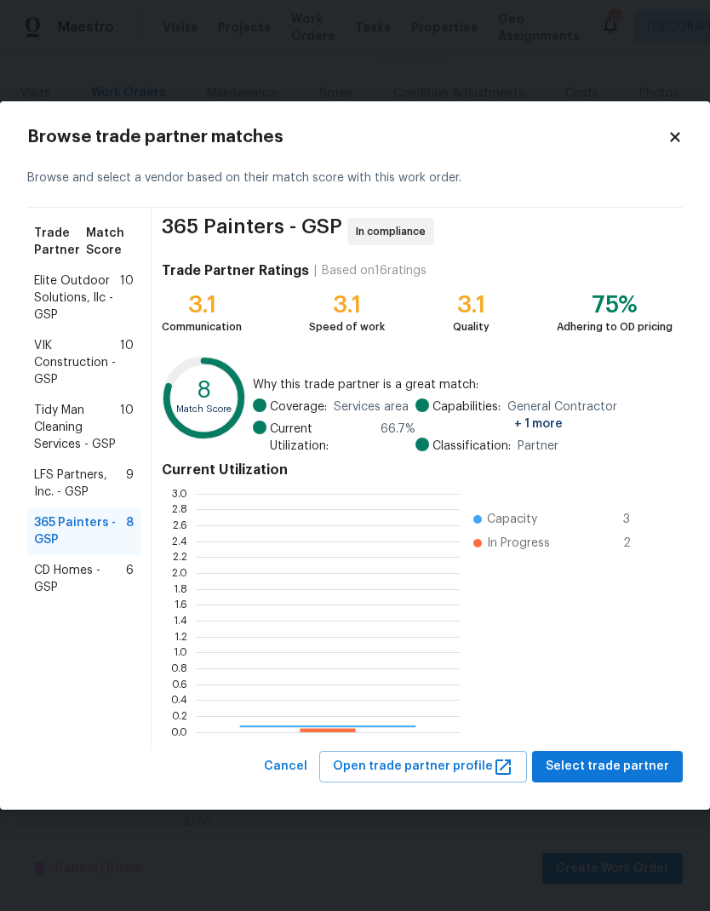
scroll to position [238, 264]
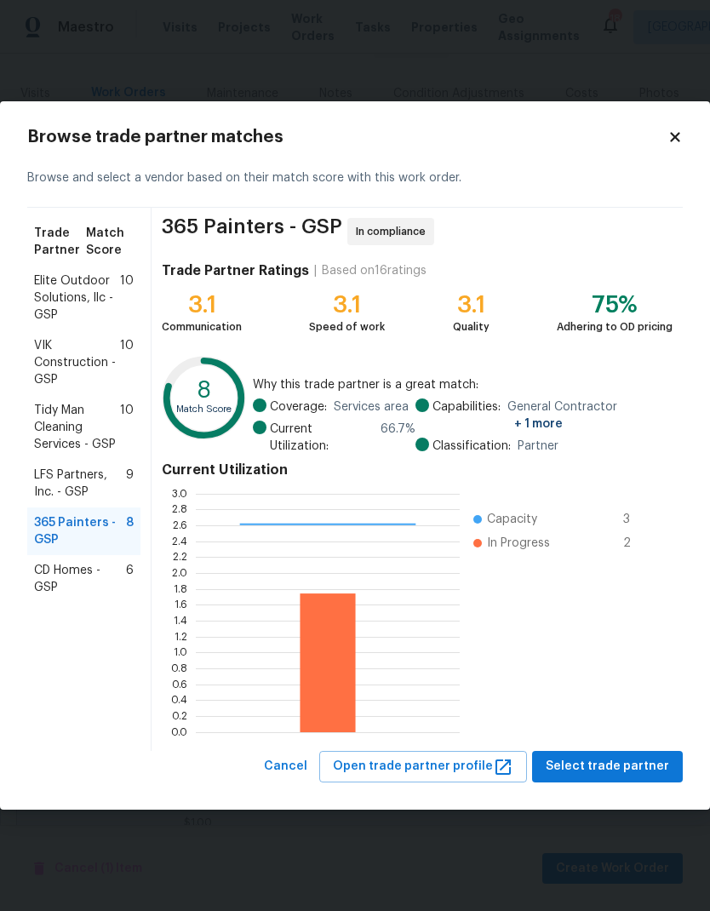
click at [621, 768] on span "Select trade partner" at bounding box center [607, 766] width 123 height 21
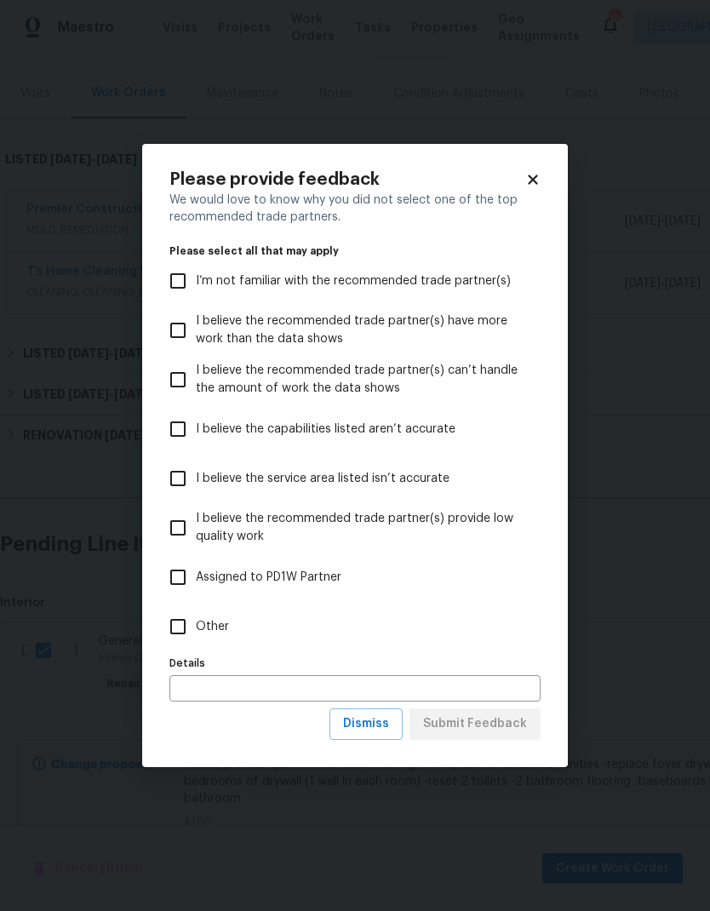
click at [179, 610] on input "Other" at bounding box center [178, 627] width 36 height 36
checkbox input "true"
click at [503, 729] on span "Submit Feedback" at bounding box center [475, 723] width 104 height 21
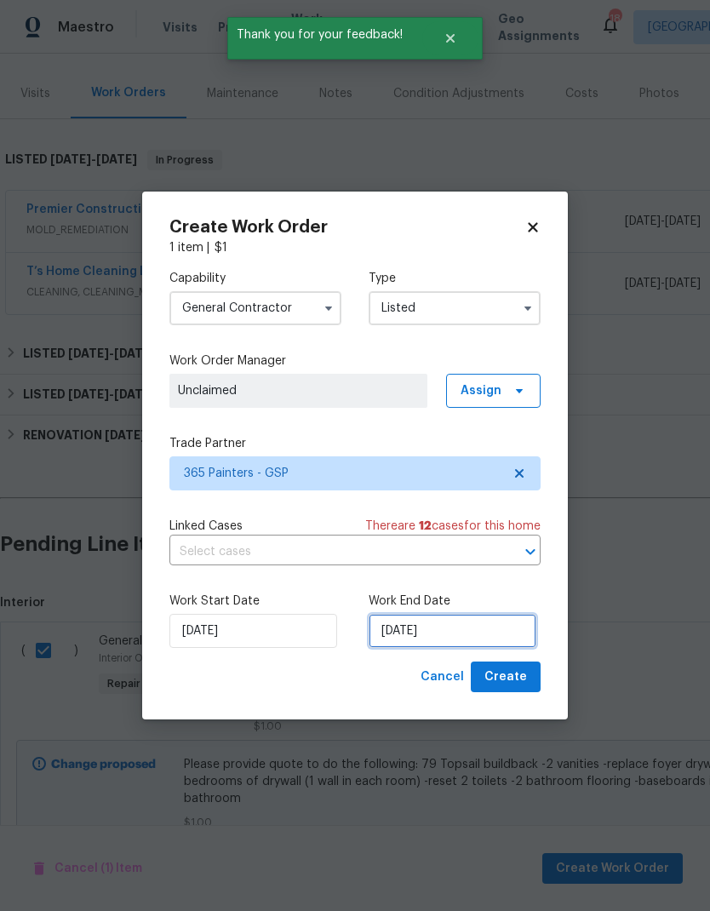
click at [452, 634] on input "10/7/2025" at bounding box center [453, 631] width 168 height 34
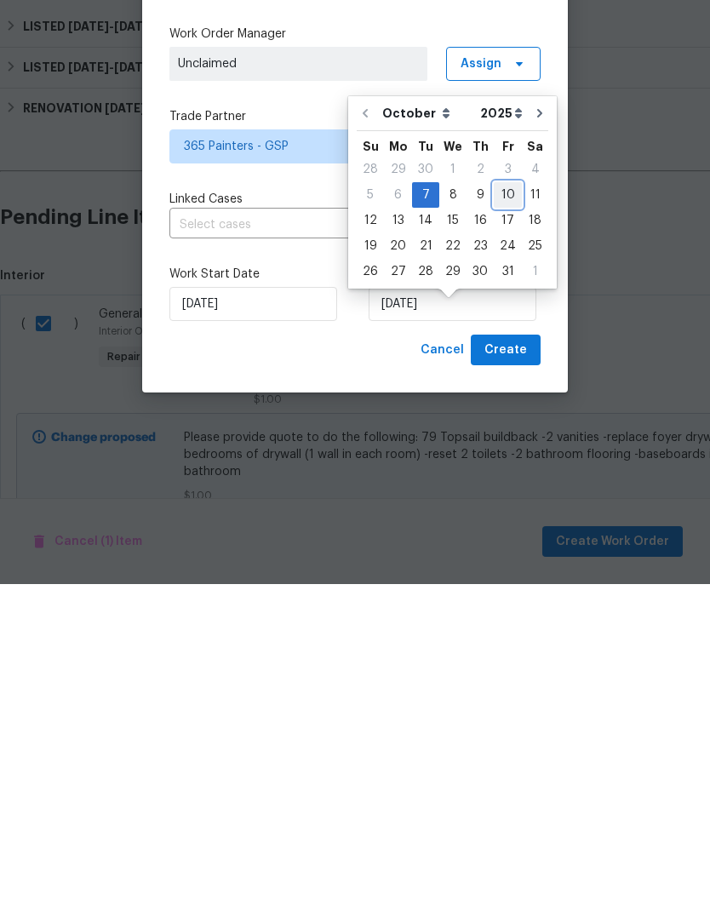
click at [497, 510] on div "10" at bounding box center [508, 522] width 28 height 24
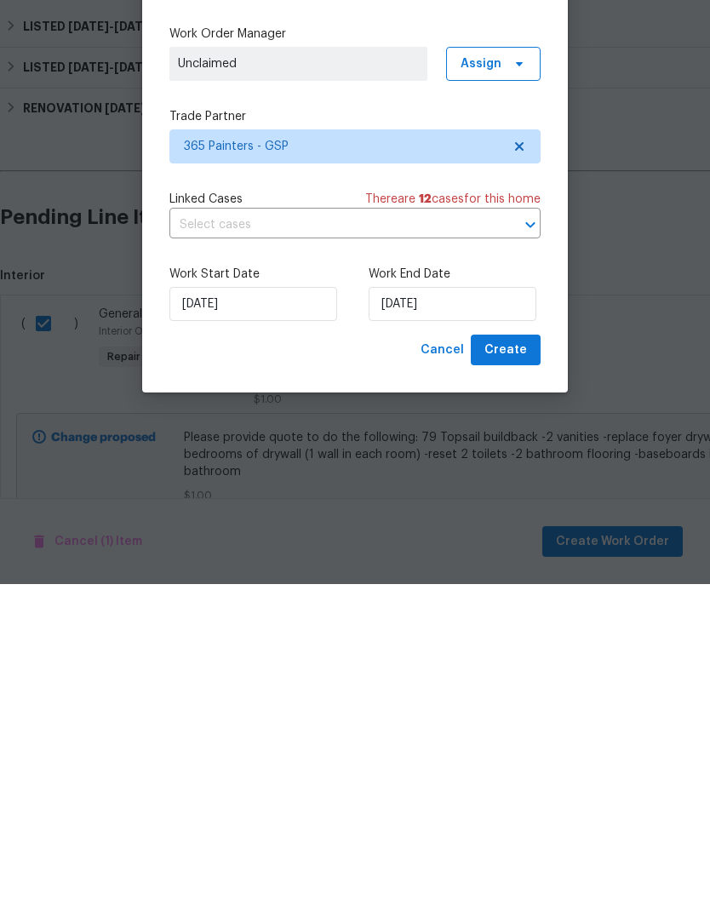
scroll to position [68, 0]
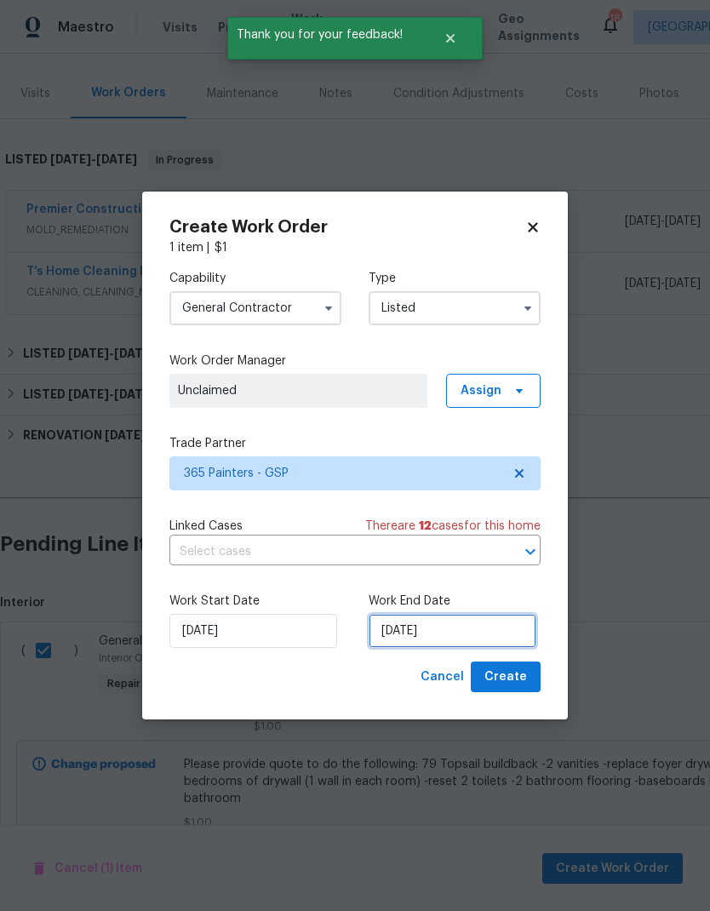
click at [455, 617] on input "10/10/2025" at bounding box center [453, 631] width 168 height 34
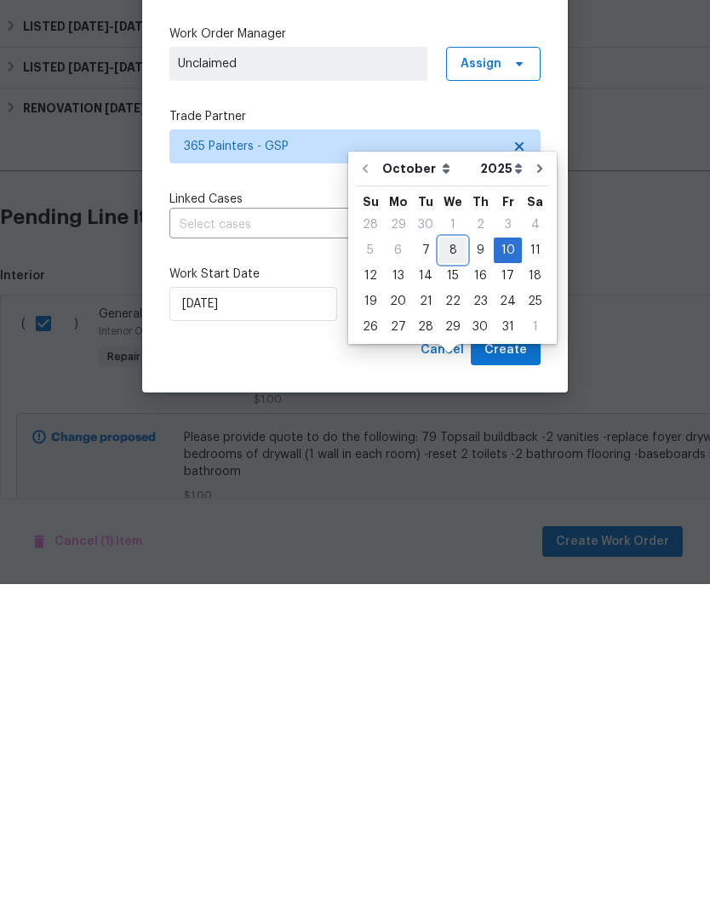
click at [441, 565] on div "8" at bounding box center [452, 577] width 27 height 24
type input "10/8/2025"
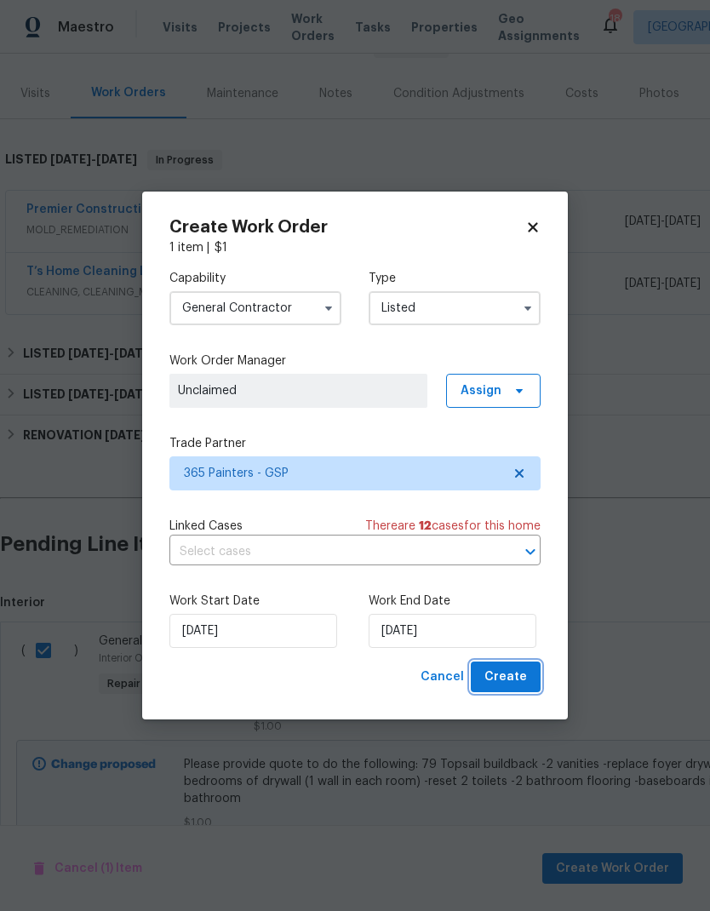
click at [511, 674] on span "Create" at bounding box center [505, 677] width 43 height 21
checkbox input "false"
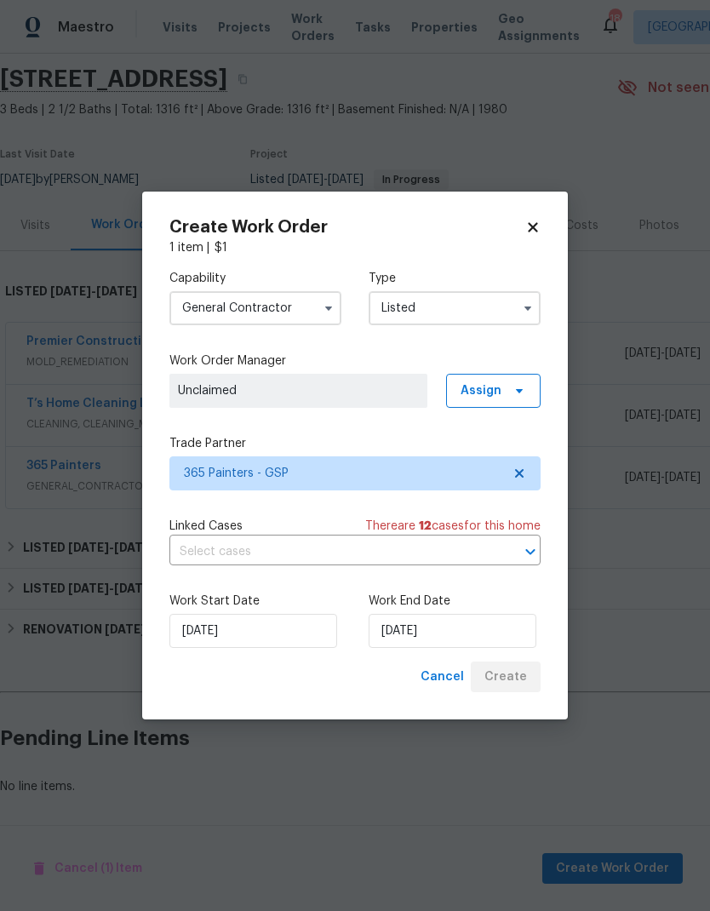
scroll to position [0, 0]
